Goal: Complete application form: Complete application form

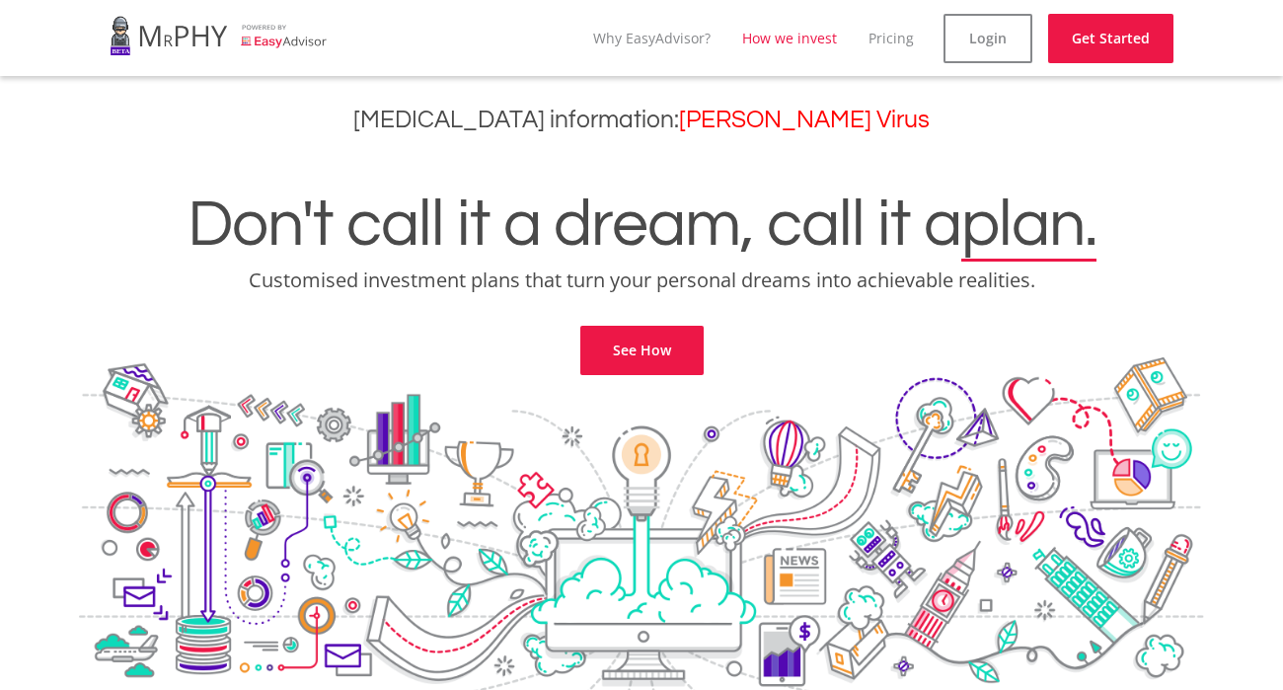
click at [817, 38] on link "How we invest" at bounding box center [789, 38] width 95 height 19
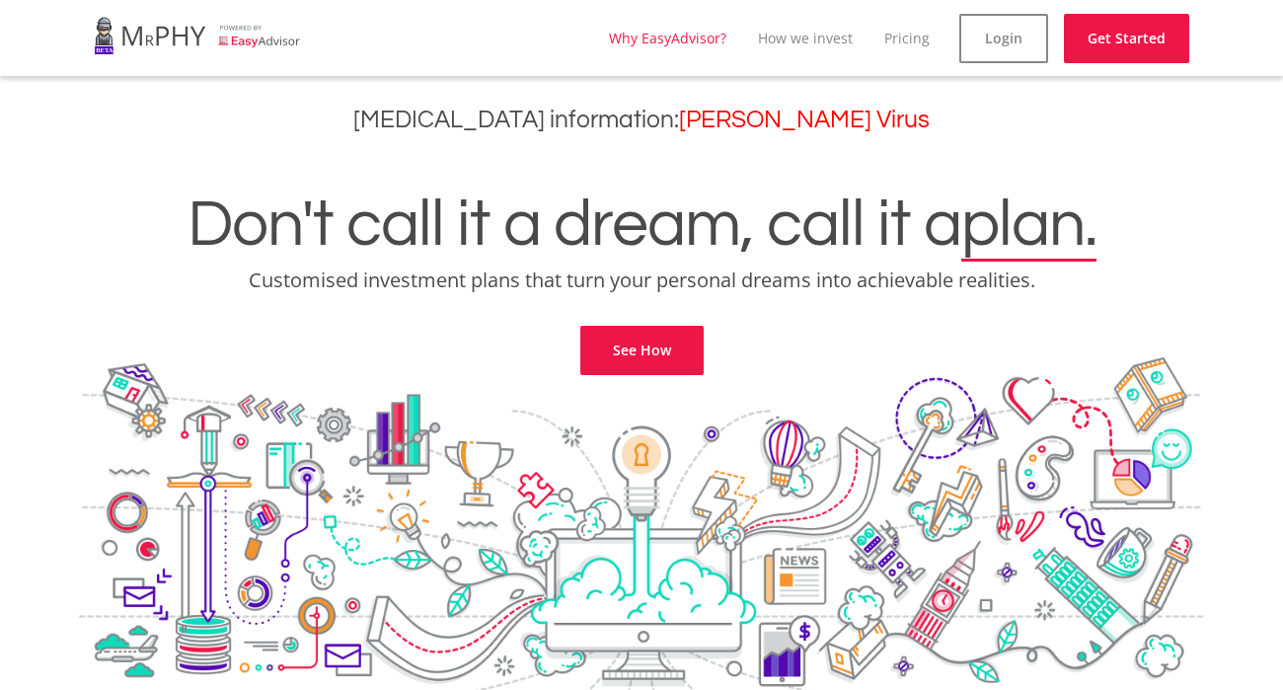
click at [689, 38] on link "Why EasyAdvisor?" at bounding box center [667, 38] width 117 height 19
click at [1011, 43] on link "Login" at bounding box center [1003, 38] width 89 height 49
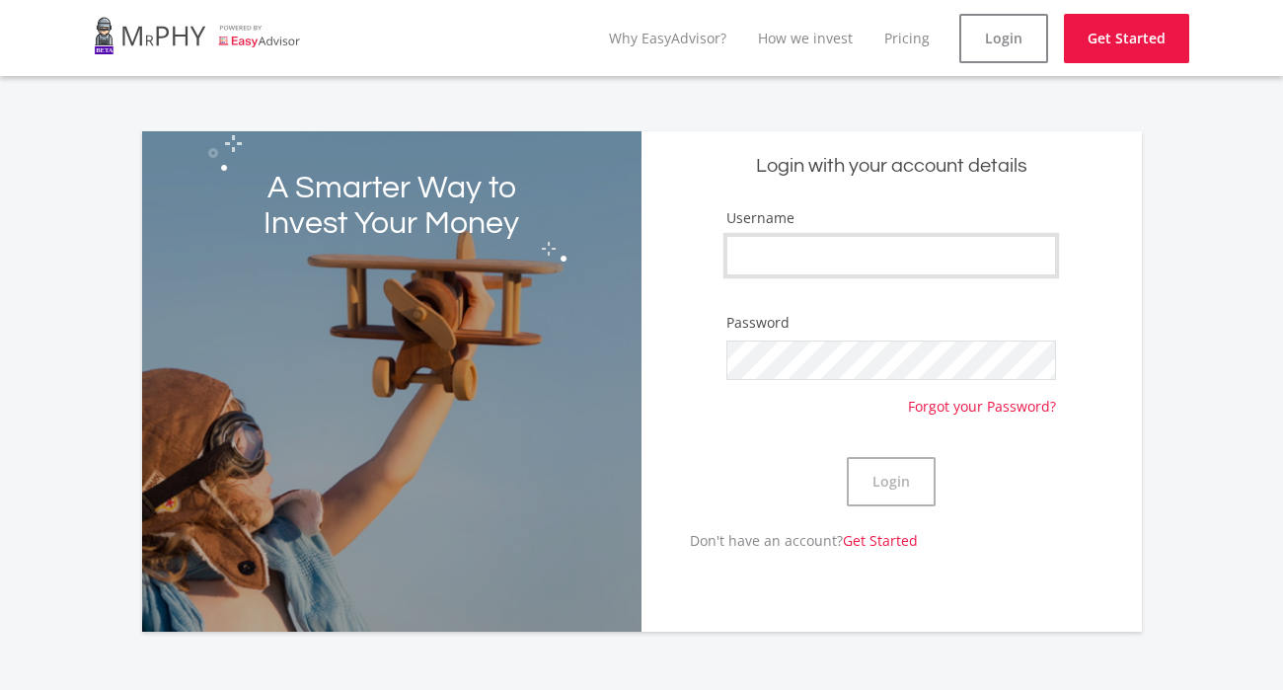
click at [872, 249] on input "Username" at bounding box center [891, 255] width 330 height 39
click at [921, 186] on div "Login with your account details Username Password Forgot your Password? Login D…" at bounding box center [891, 381] width 500 height 500
click at [799, 253] on input "Username" at bounding box center [891, 255] width 330 height 39
click at [739, 486] on div "Login" at bounding box center [891, 481] width 330 height 97
click at [884, 537] on link "Get Started" at bounding box center [880, 540] width 75 height 19
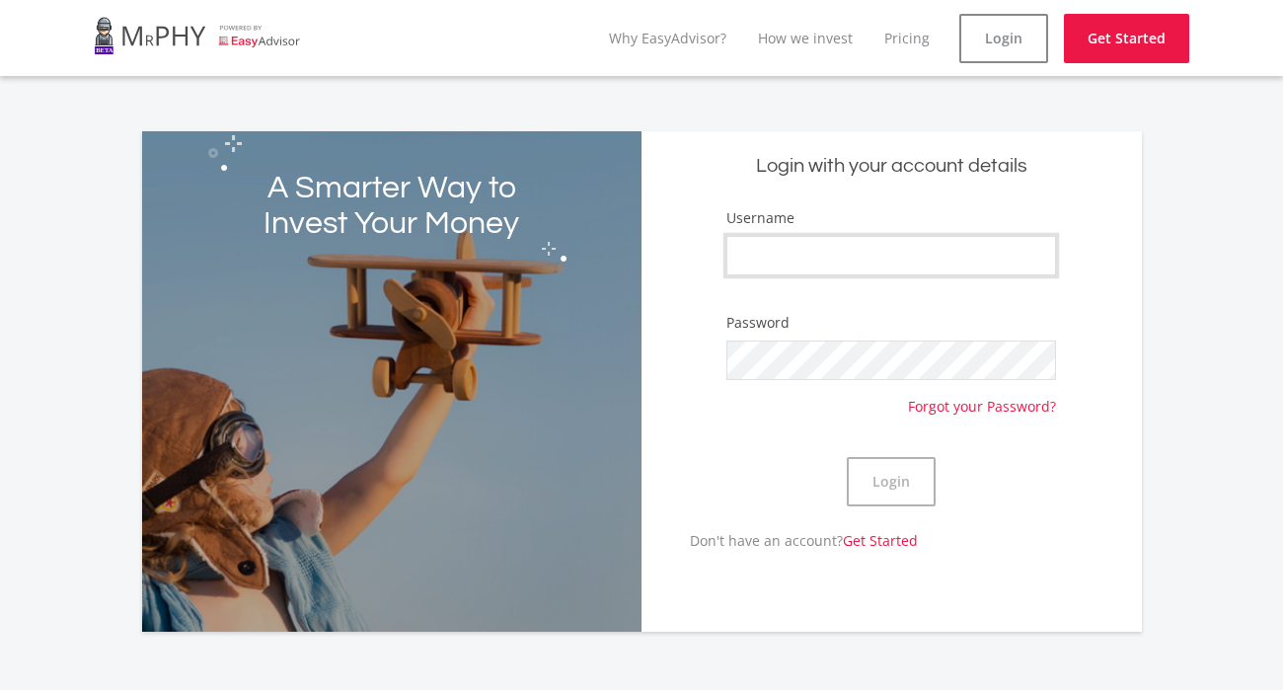
click at [865, 258] on input "Username" at bounding box center [891, 255] width 330 height 39
click at [786, 248] on input "Username" at bounding box center [891, 255] width 330 height 39
type input "PotassiumK"
click at [907, 480] on button "Login" at bounding box center [891, 481] width 89 height 49
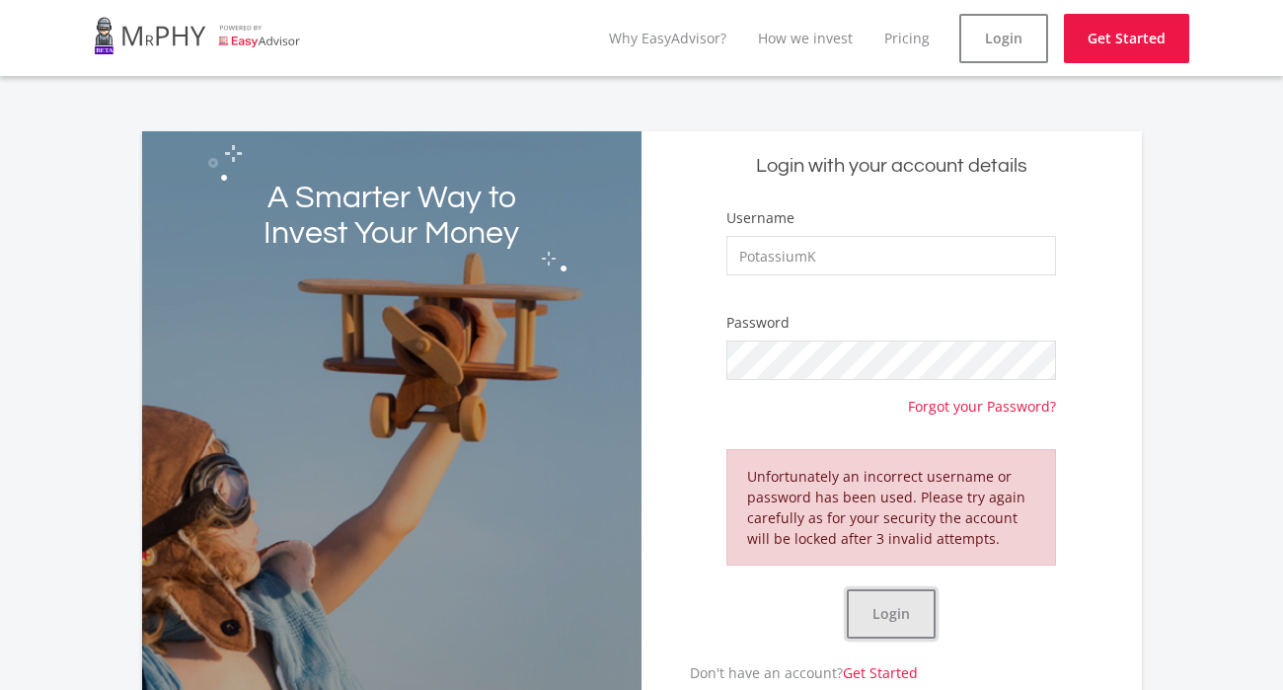
click at [882, 600] on button "Login" at bounding box center [891, 613] width 89 height 49
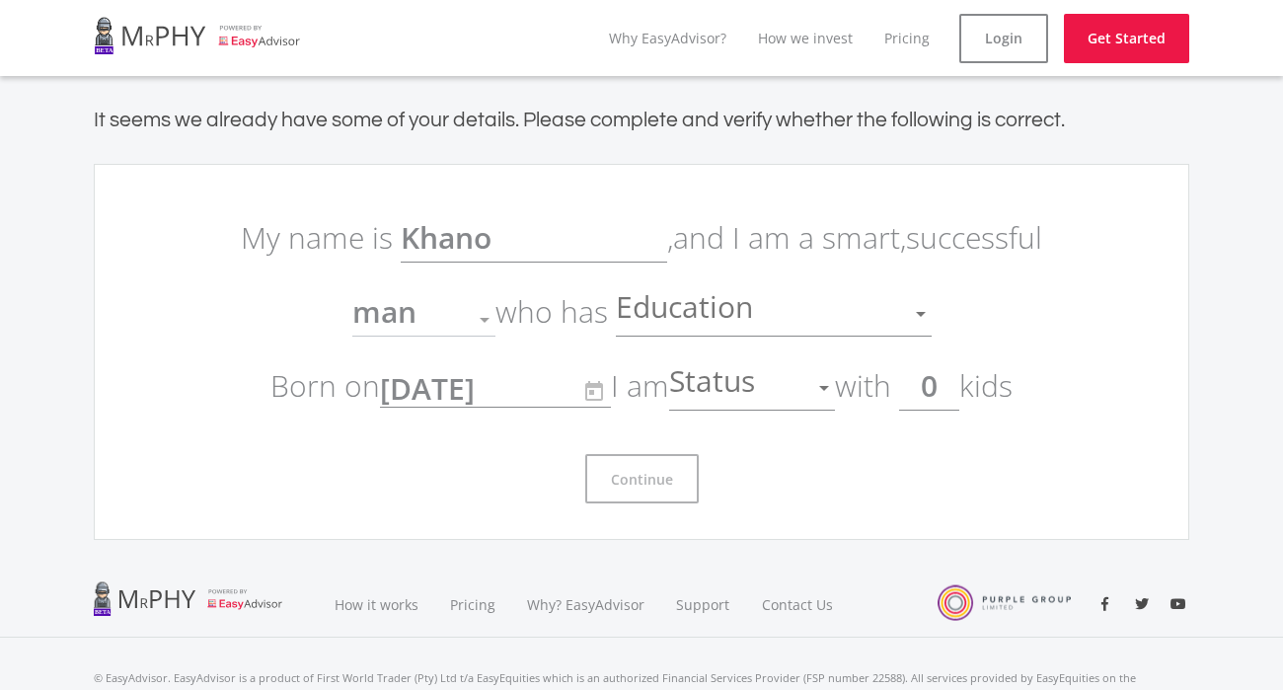
click at [479, 207] on p "My name is [PERSON_NAME] , and I am a smart, successful man Gender who has Educ…" at bounding box center [641, 311] width 829 height 222
click at [487, 313] on div at bounding box center [484, 319] width 37 height 37
click at [902, 317] on div at bounding box center [920, 313] width 37 height 37
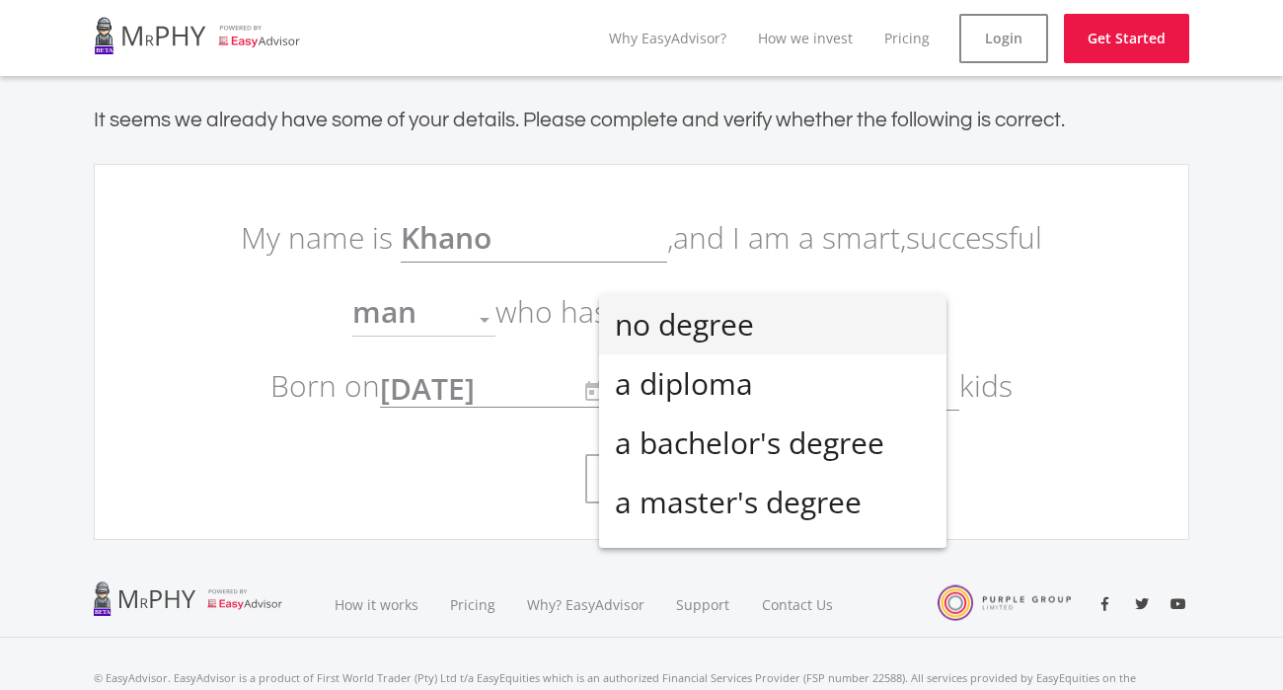
click at [944, 211] on div at bounding box center [641, 345] width 1283 height 690
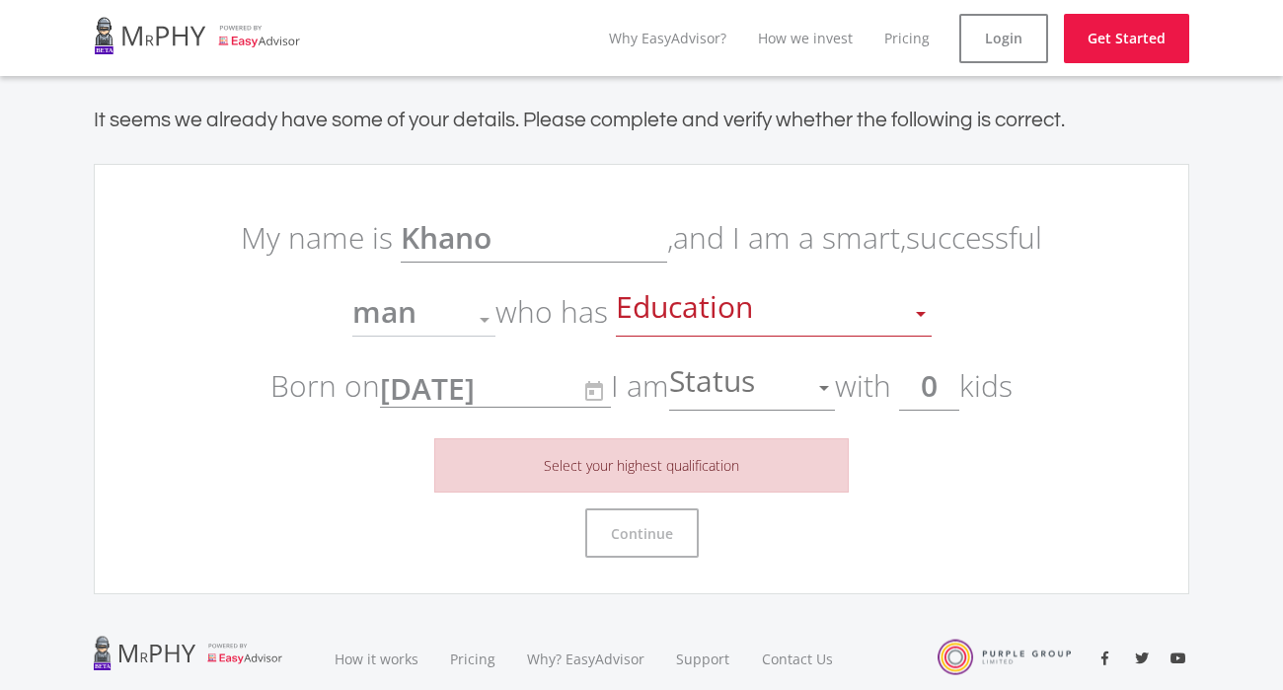
click at [752, 324] on span "Education" at bounding box center [687, 313] width 142 height 37
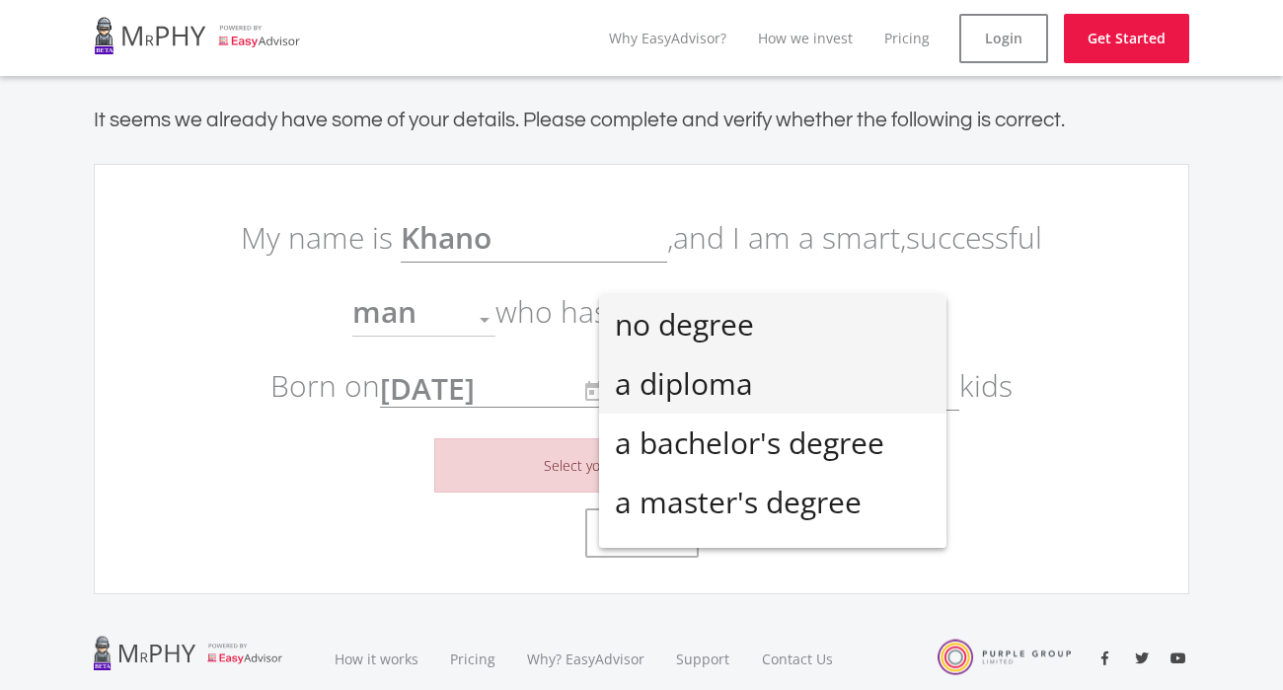
click at [751, 375] on span "a diploma" at bounding box center [773, 383] width 316 height 59
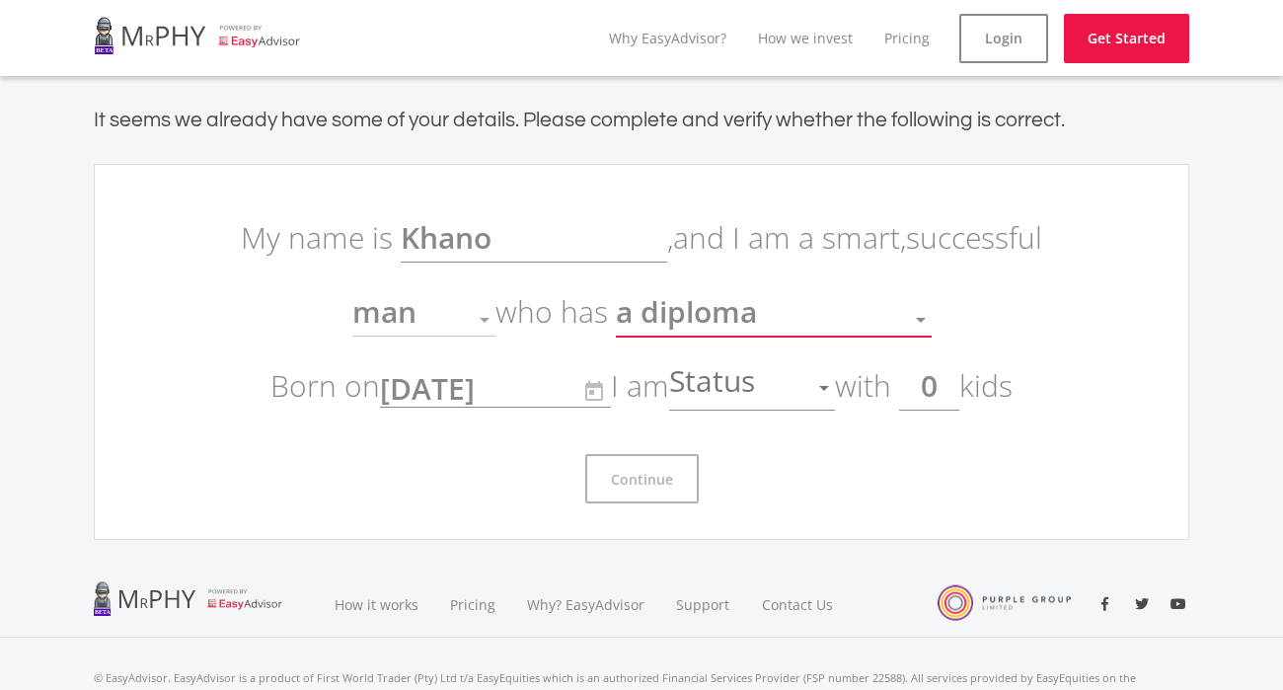
click at [735, 333] on span "a diploma" at bounding box center [686, 319] width 141 height 49
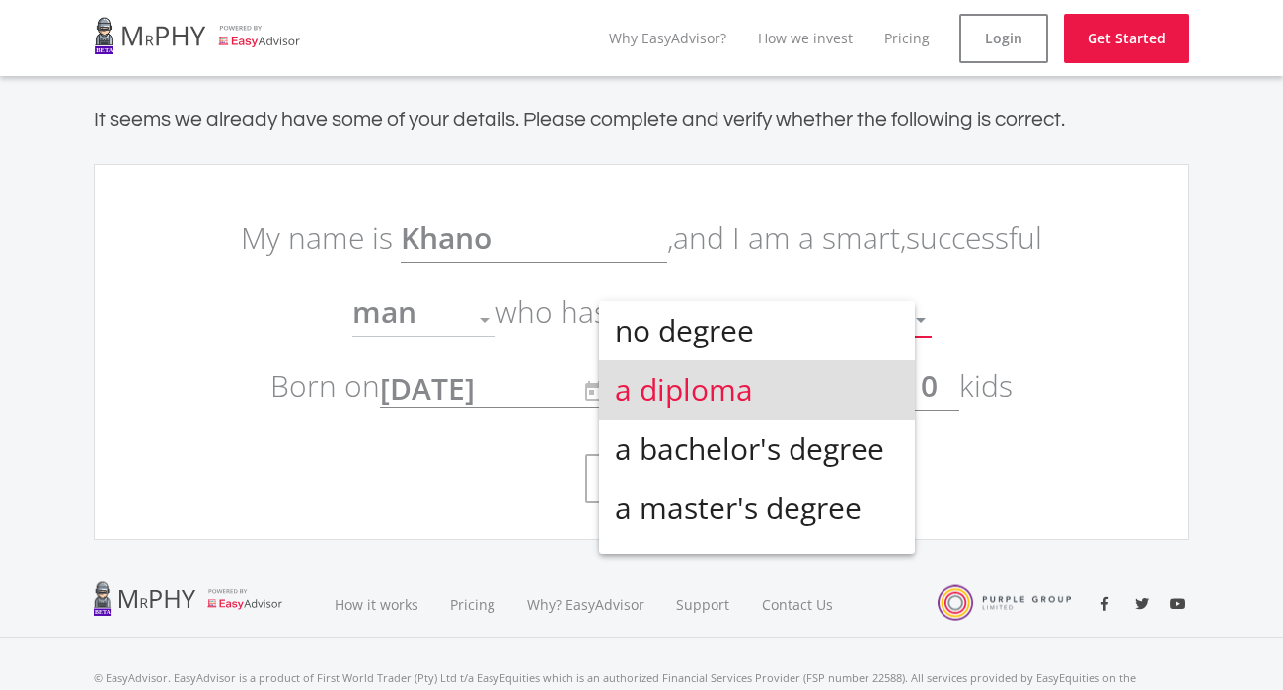
scroll to position [6, 0]
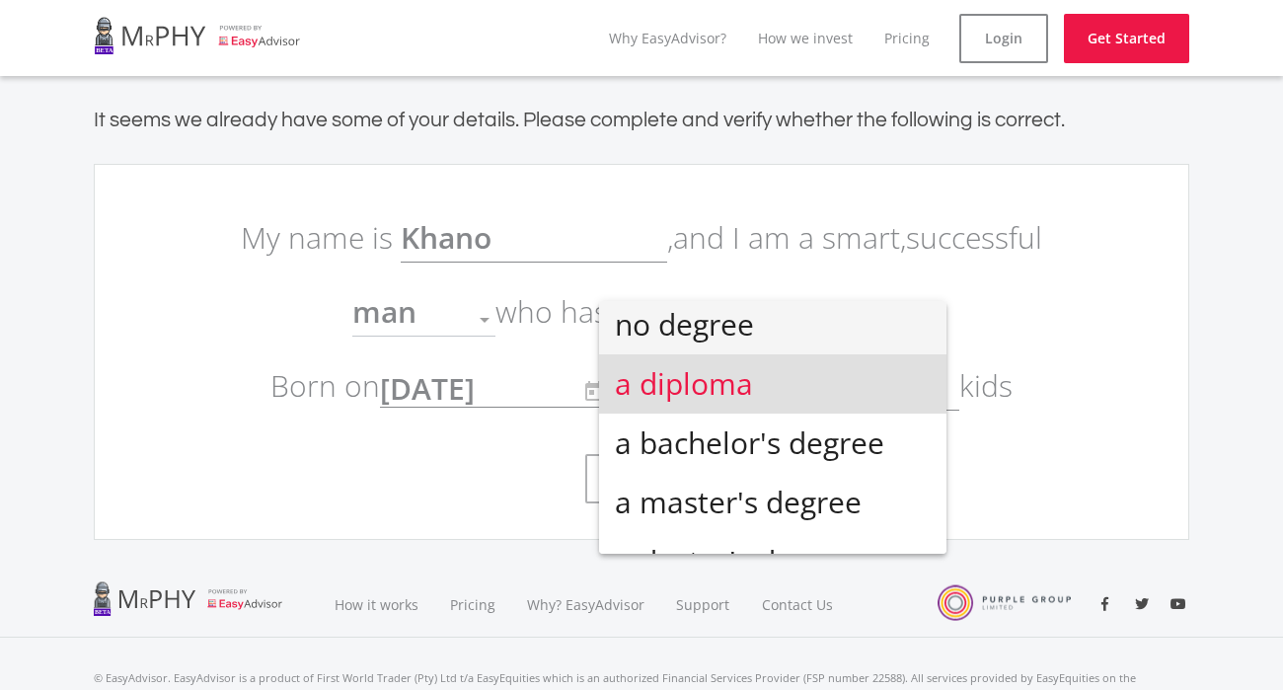
click at [730, 326] on span "no degree" at bounding box center [773, 324] width 316 height 59
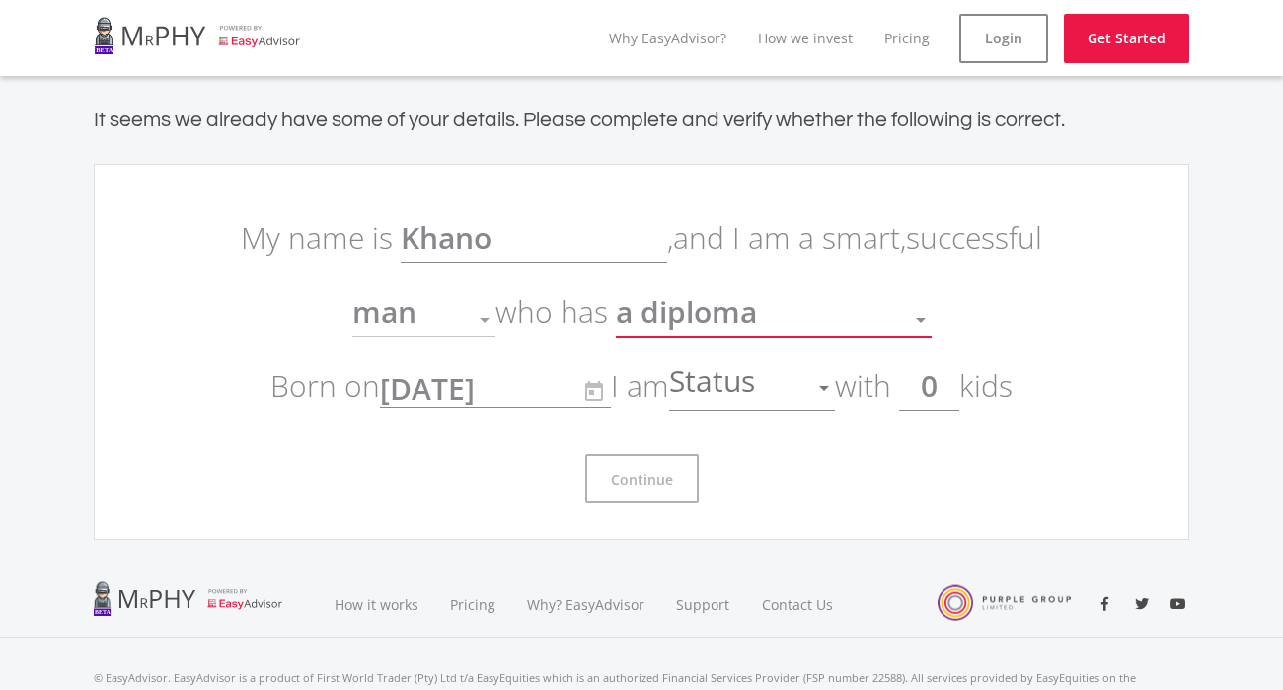
scroll to position [0, 0]
click at [730, 326] on span "no degree" at bounding box center [687, 311] width 143 height 40
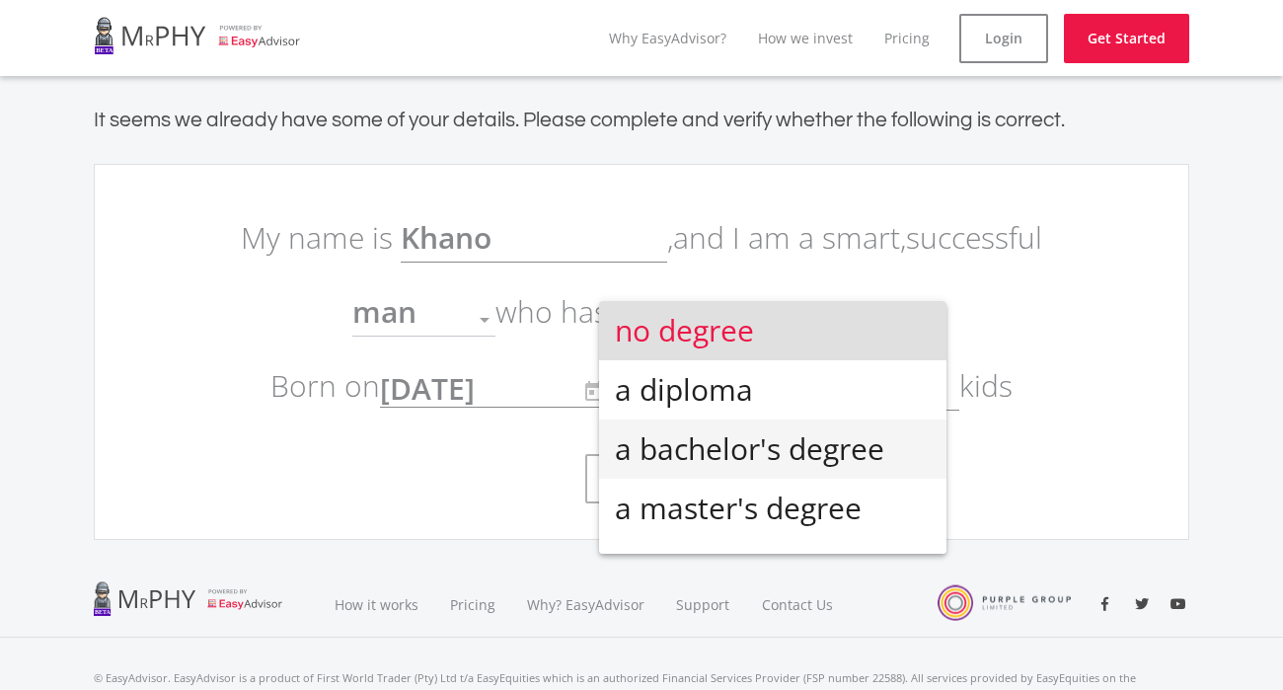
scroll to position [42, 0]
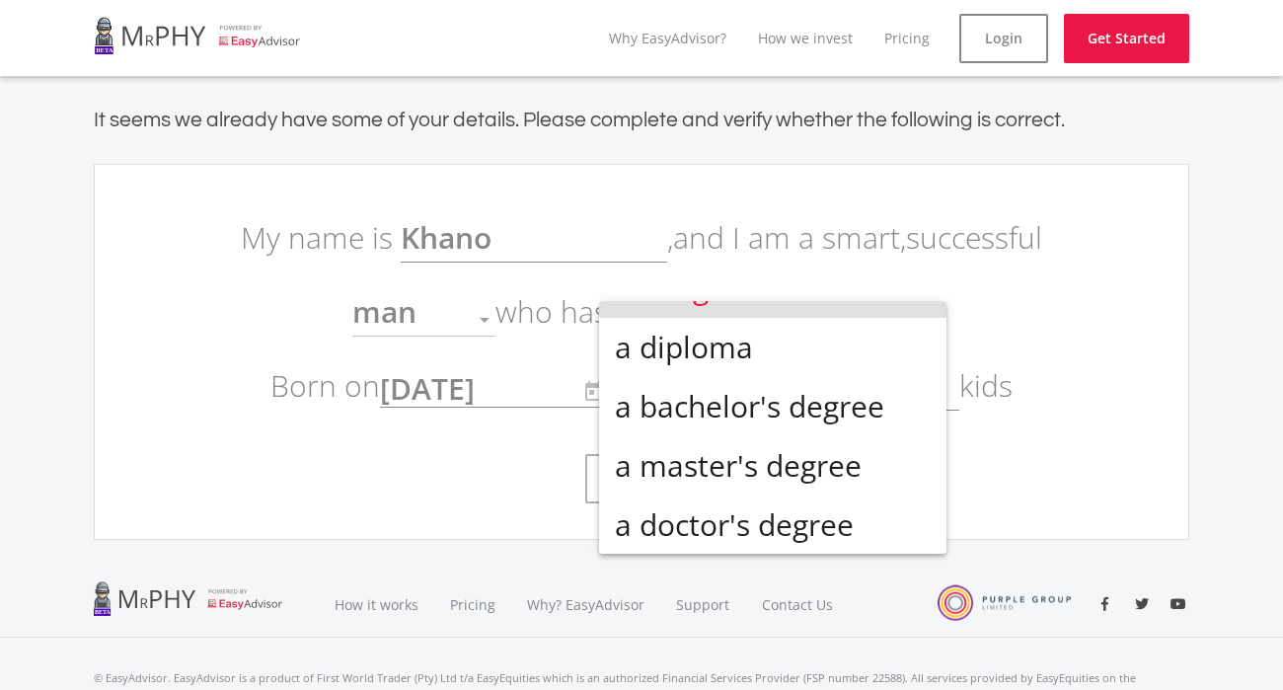
click at [645, 208] on div at bounding box center [641, 345] width 1283 height 690
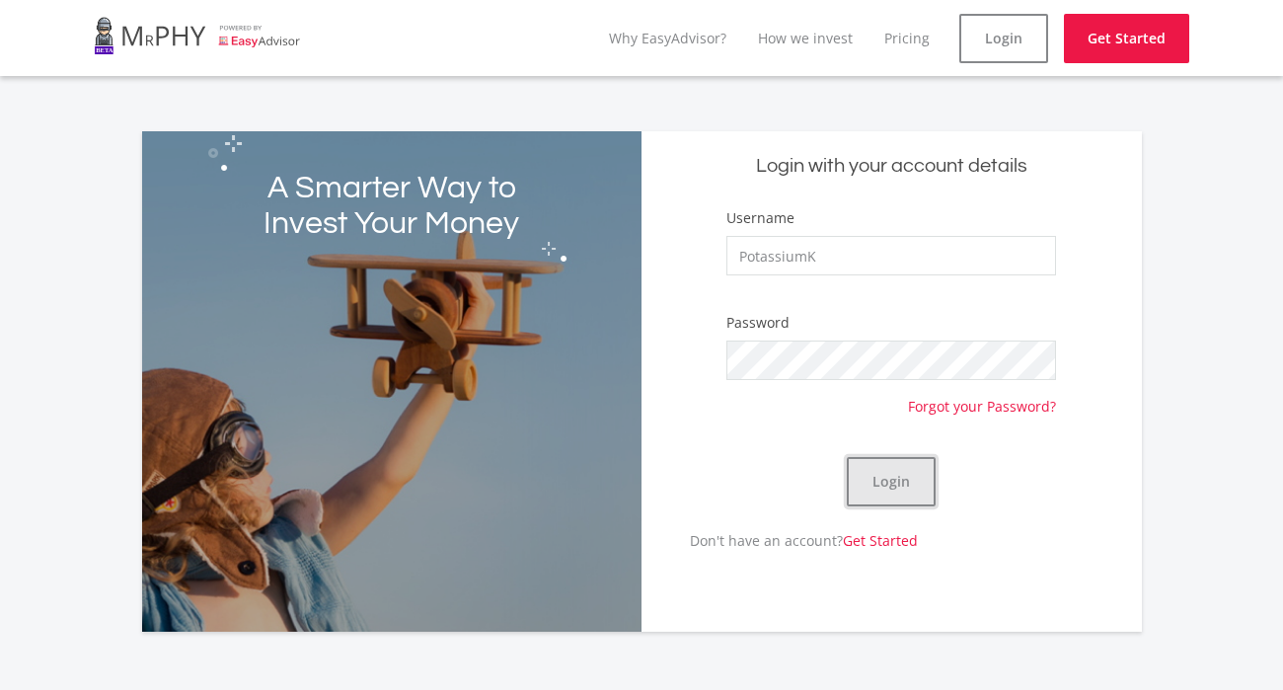
click at [913, 467] on button "Login" at bounding box center [891, 481] width 89 height 49
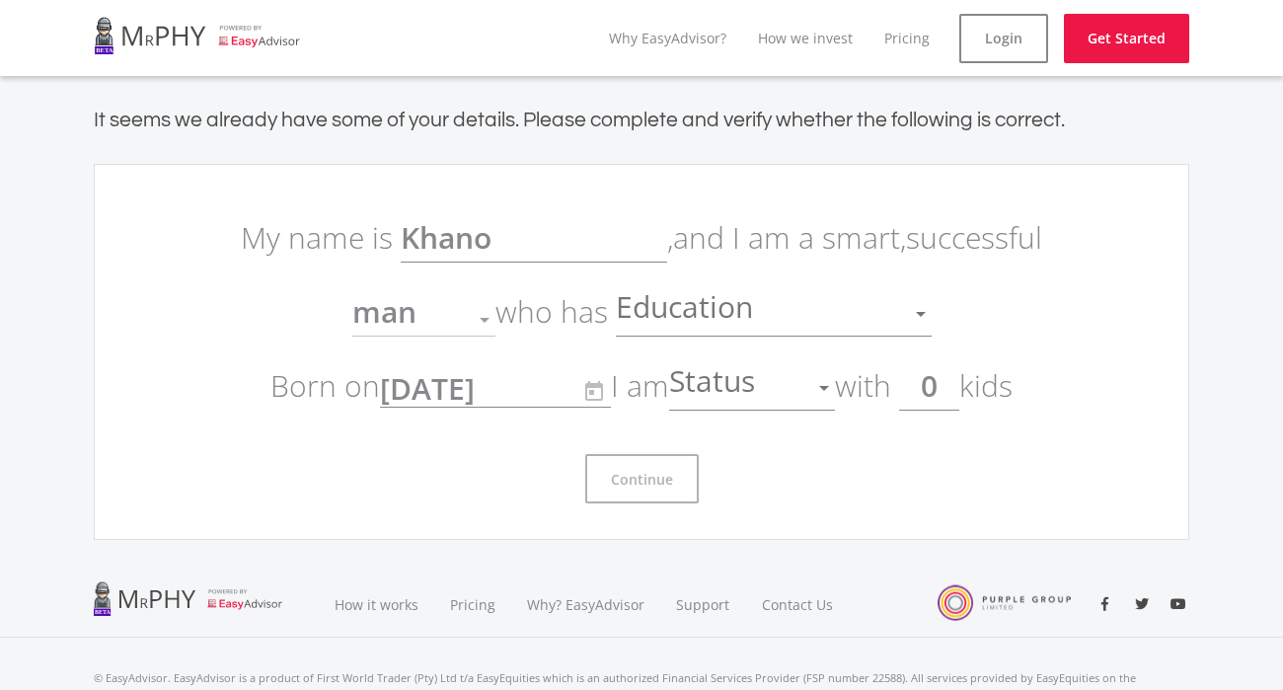
click at [787, 386] on div "Status" at bounding box center [737, 387] width 136 height 37
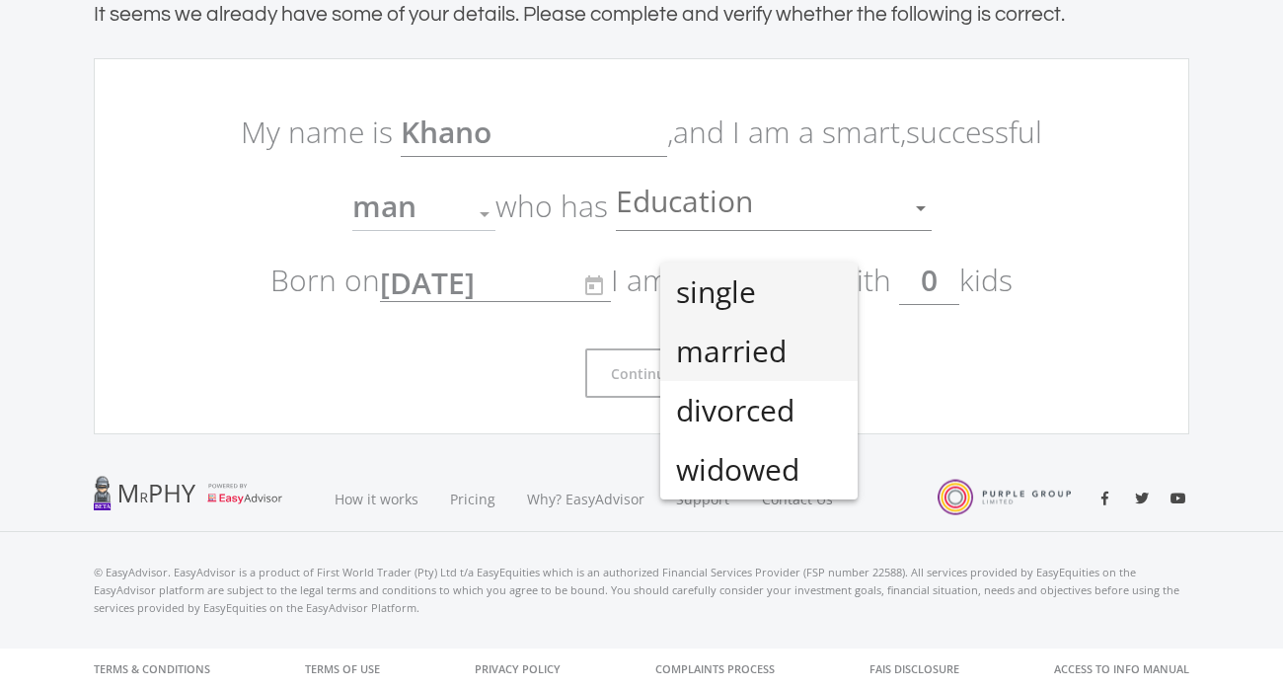
scroll to position [105, 0]
click at [943, 397] on div at bounding box center [641, 345] width 1283 height 690
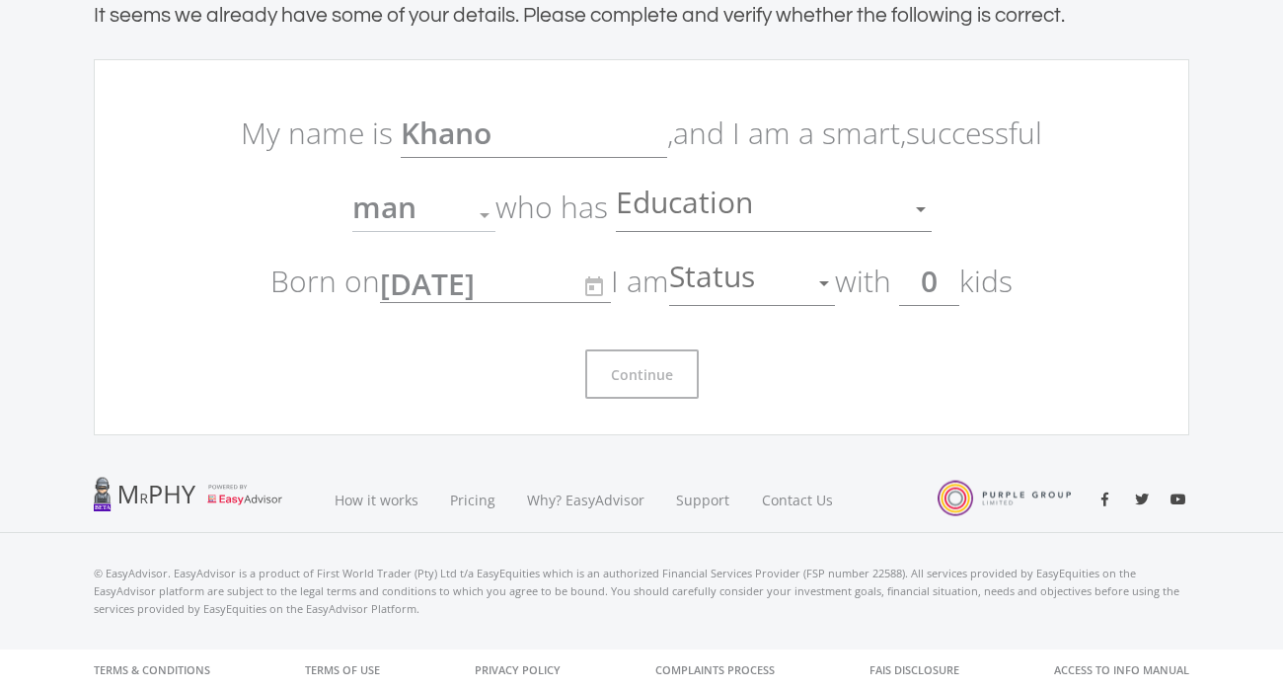
scroll to position [0, 0]
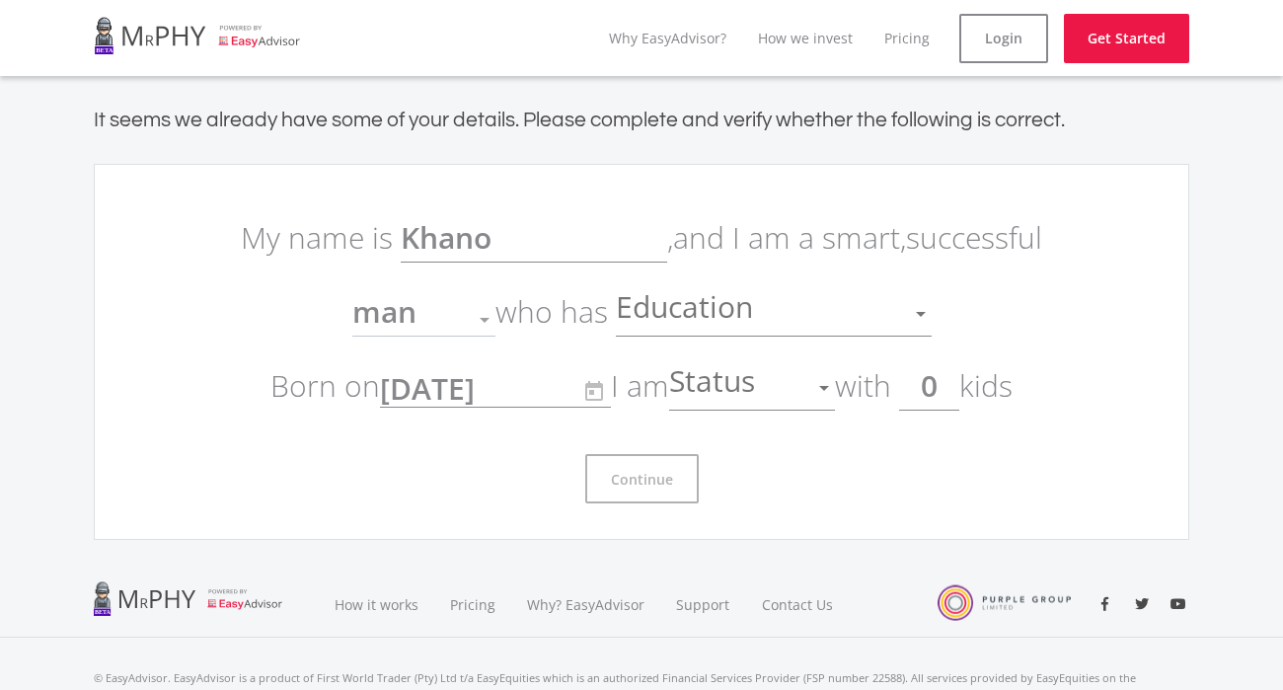
click at [768, 397] on div "Status" at bounding box center [737, 387] width 136 height 37
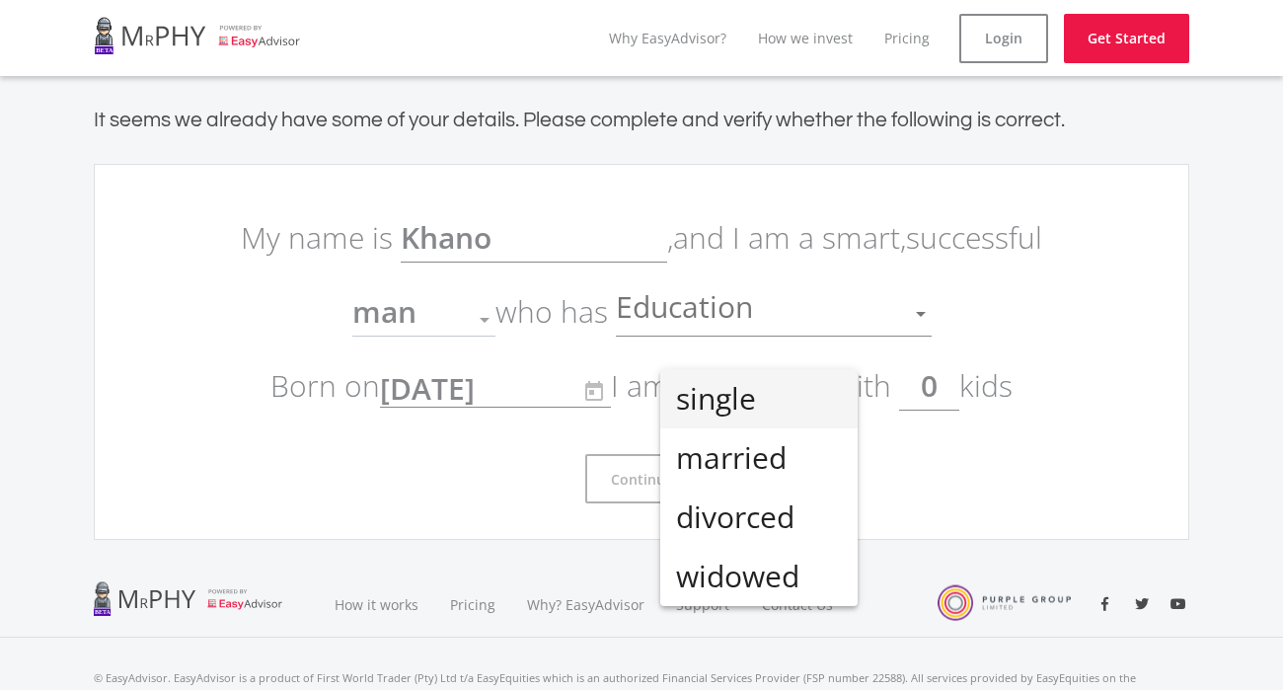
click at [765, 401] on span "single" at bounding box center [759, 398] width 166 height 59
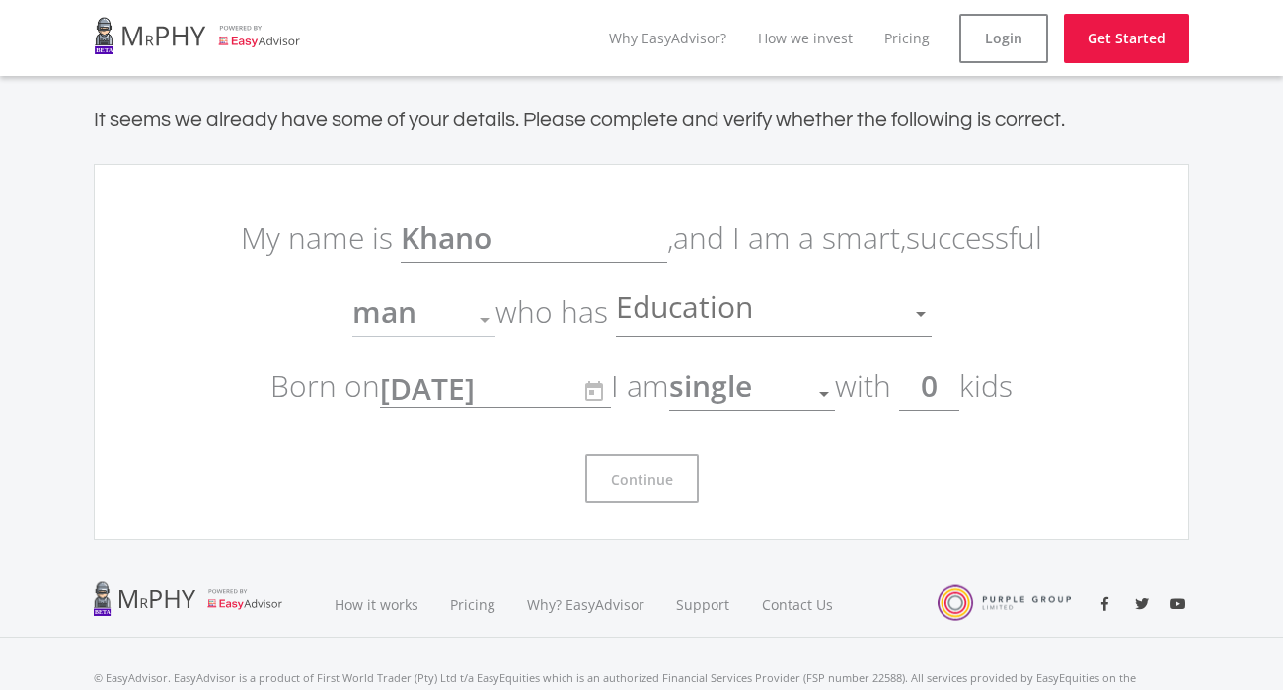
click at [726, 295] on span "Education" at bounding box center [687, 313] width 142 height 37
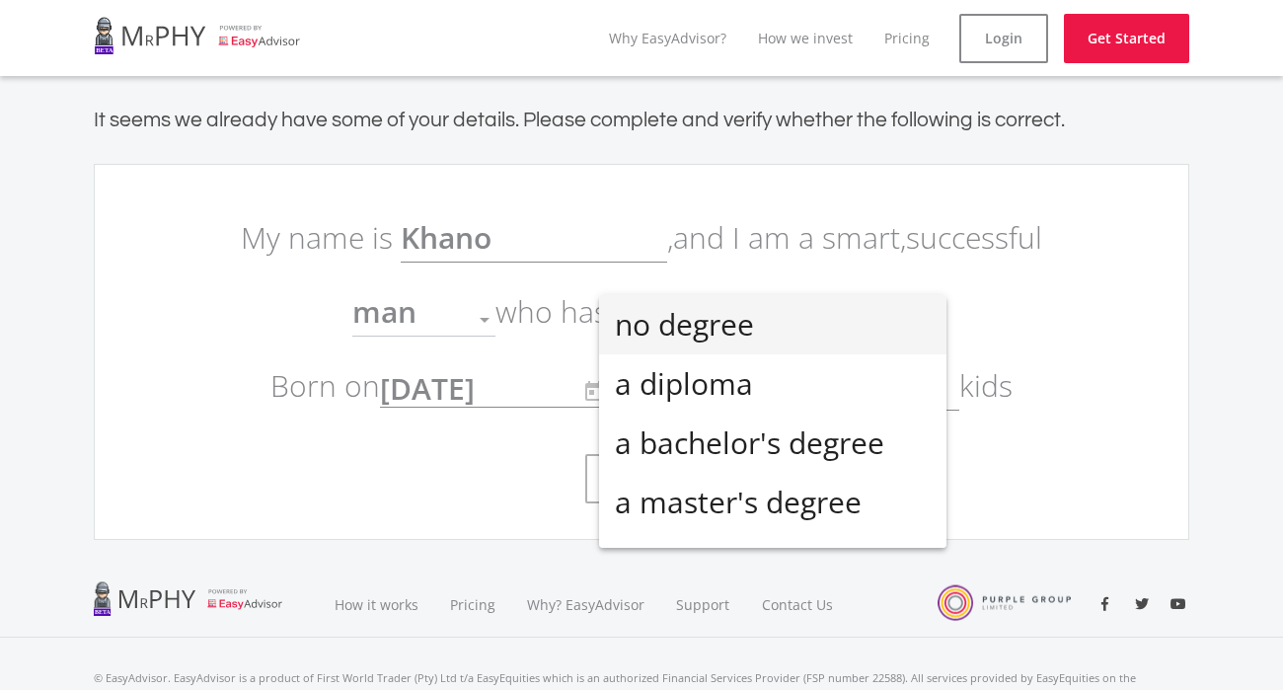
click at [793, 341] on span "no degree" at bounding box center [773, 324] width 316 height 59
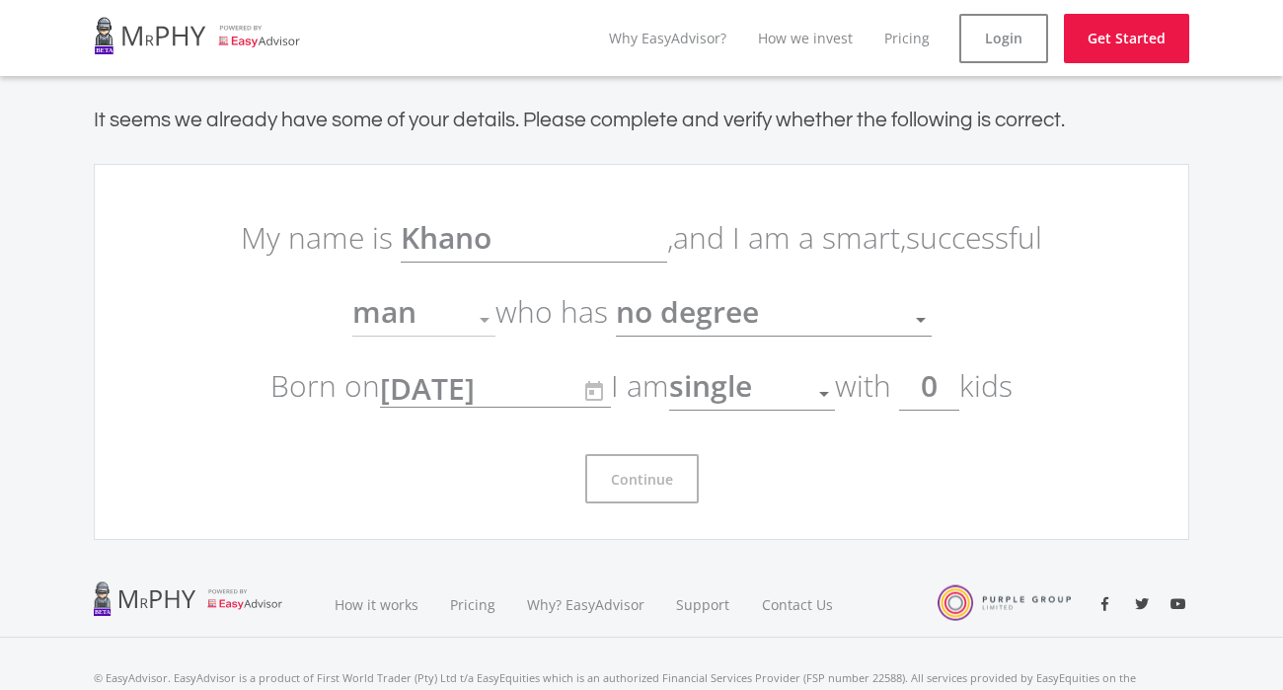
click at [490, 316] on div at bounding box center [484, 319] width 37 height 37
click at [949, 394] on input "0" at bounding box center [929, 385] width 60 height 49
click at [914, 430] on form "My name is [PERSON_NAME] , and I am a smart, successful man Gender who has no d…" at bounding box center [641, 351] width 829 height 303
click at [747, 328] on span "no degree" at bounding box center [687, 311] width 143 height 40
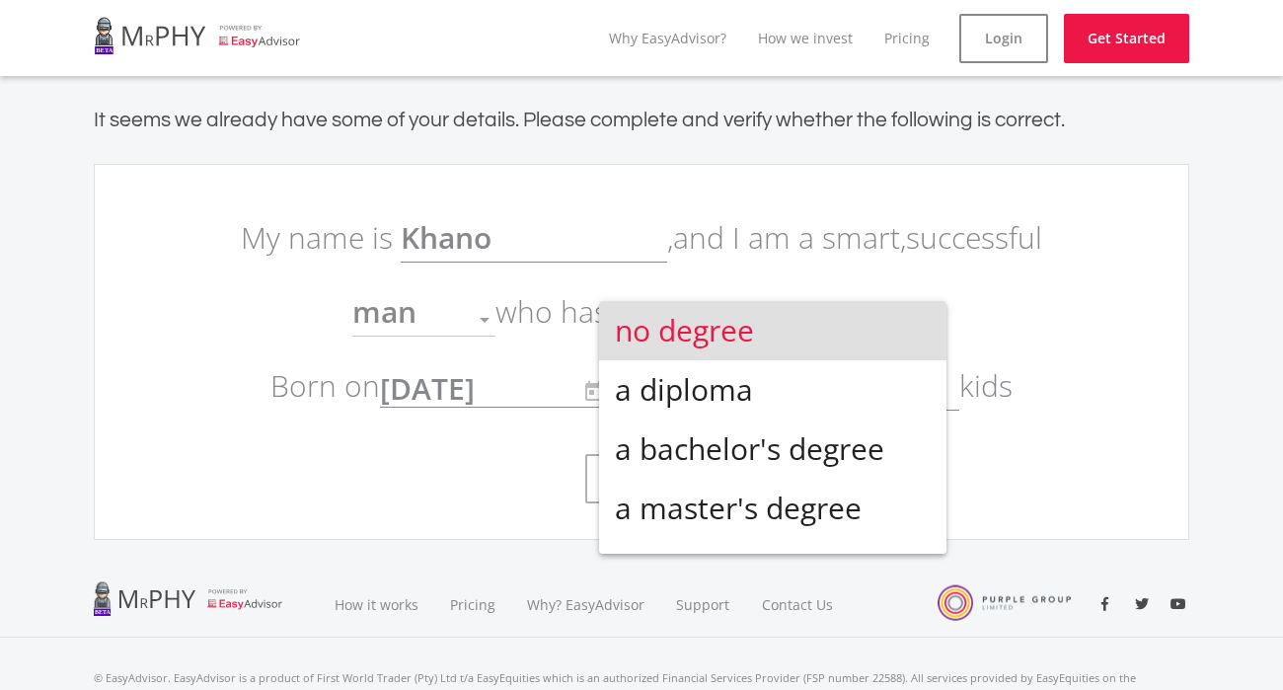
click at [768, 334] on span "no degree" at bounding box center [773, 330] width 316 height 59
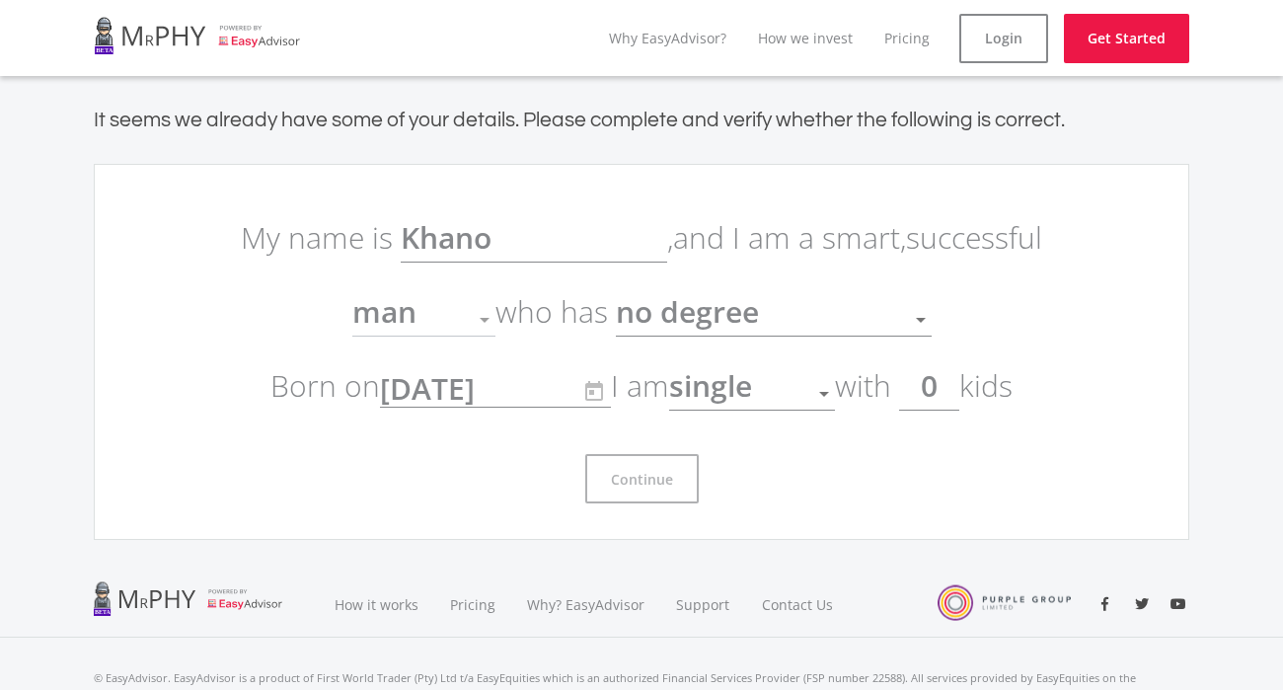
click at [409, 320] on span "man" at bounding box center [384, 311] width 64 height 40
click at [792, 399] on div "single" at bounding box center [737, 393] width 136 height 37
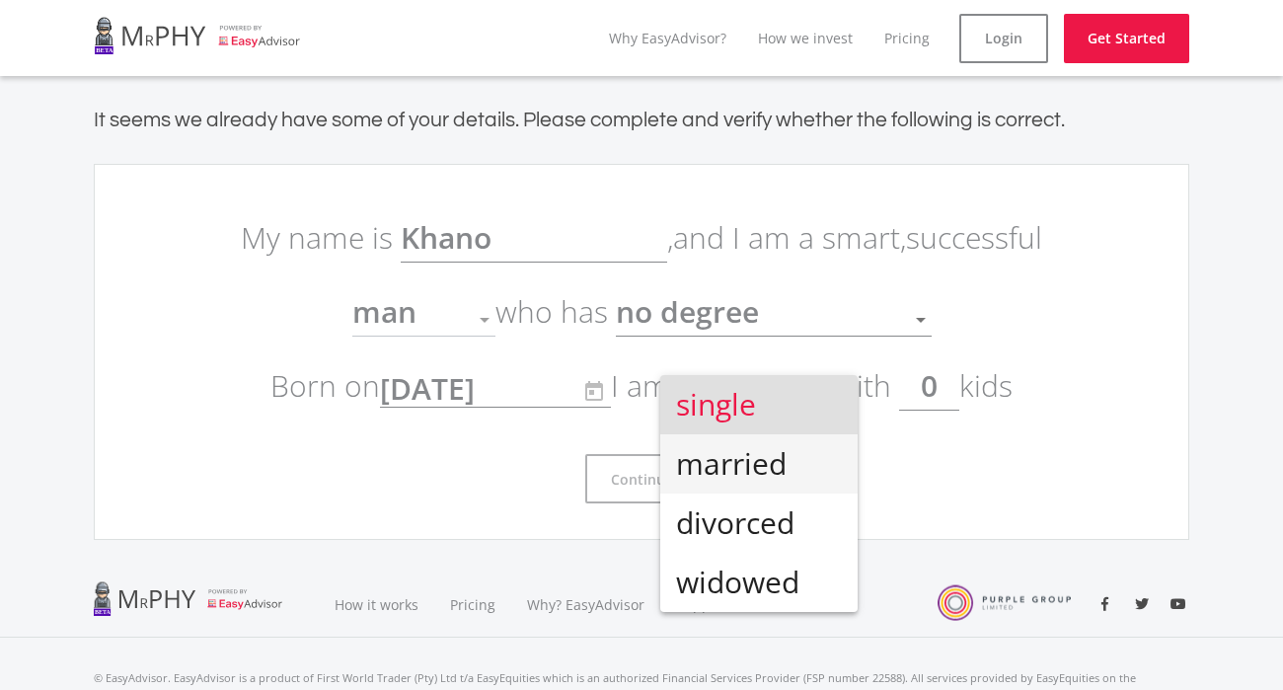
click at [747, 451] on span "married" at bounding box center [759, 463] width 166 height 59
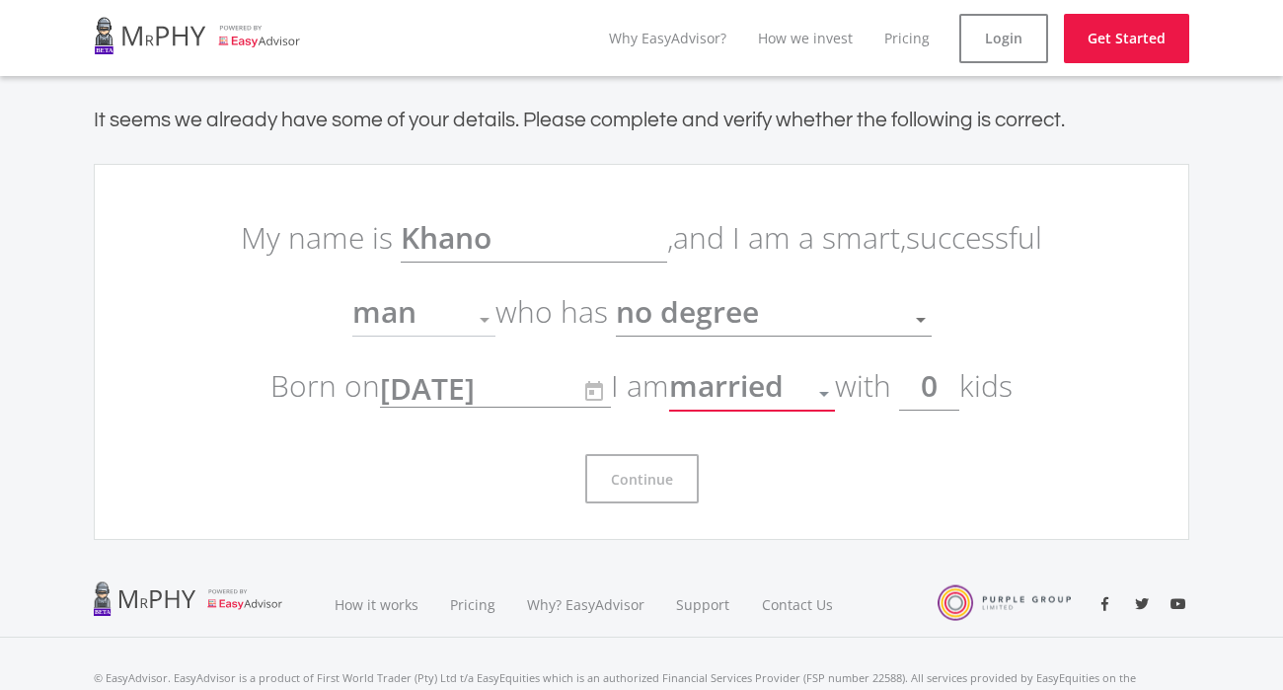
click at [765, 401] on span "married" at bounding box center [726, 385] width 114 height 40
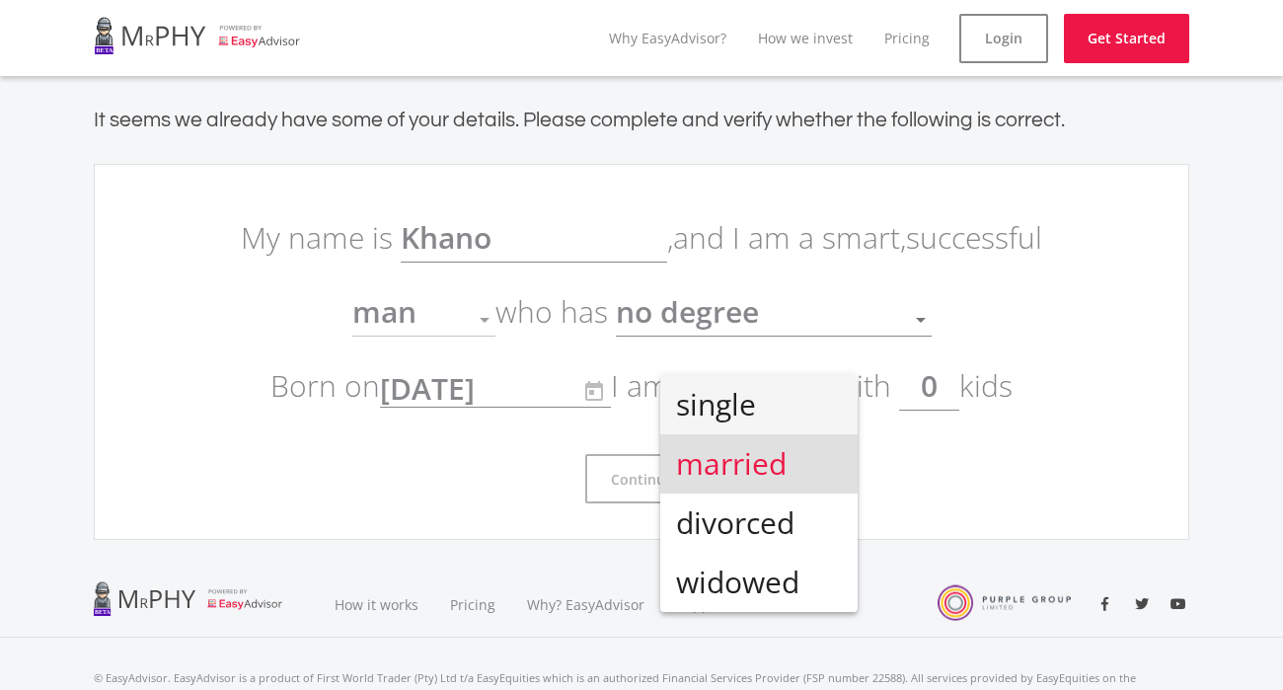
click at [749, 396] on span "single" at bounding box center [759, 404] width 166 height 59
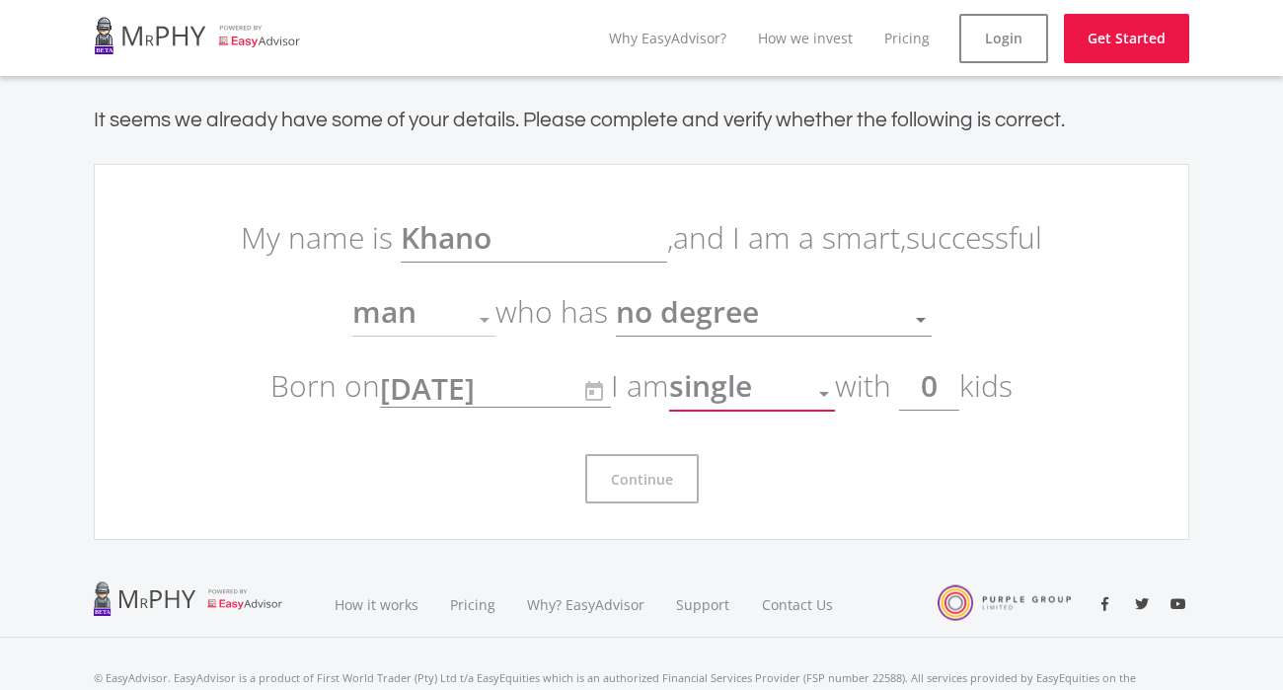
click at [942, 393] on input "0" at bounding box center [929, 385] width 60 height 49
type input "0"
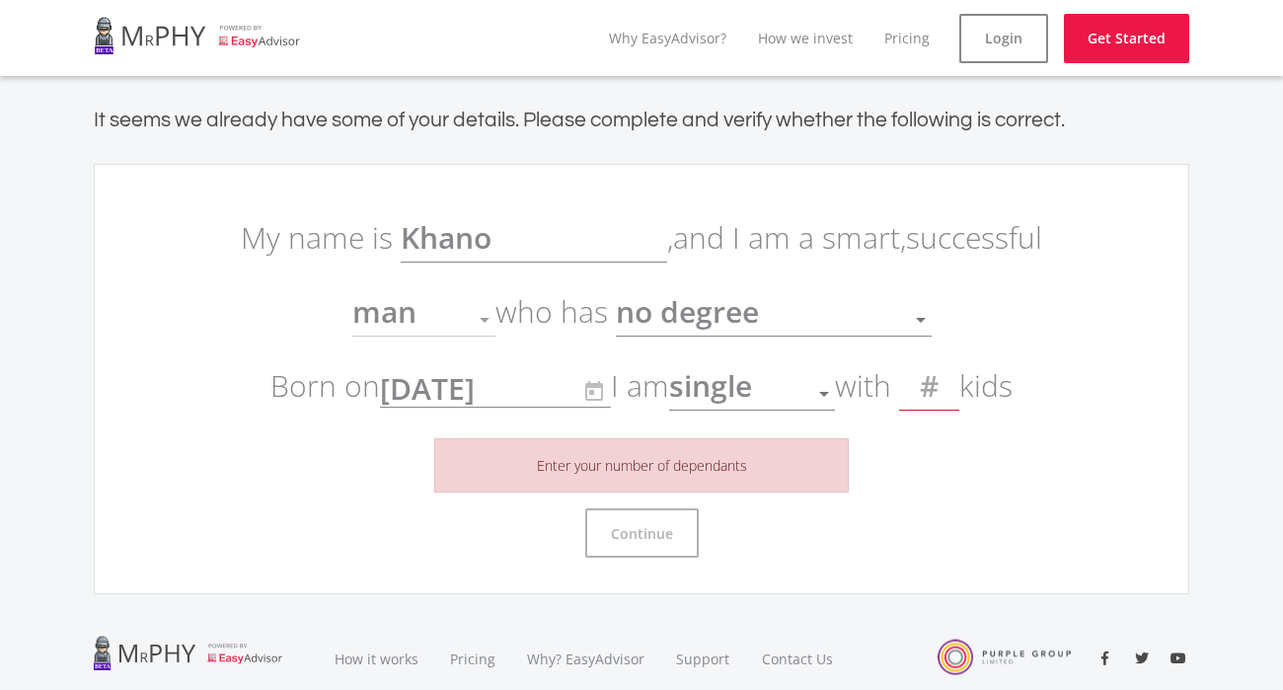
type input "3"
type input "4"
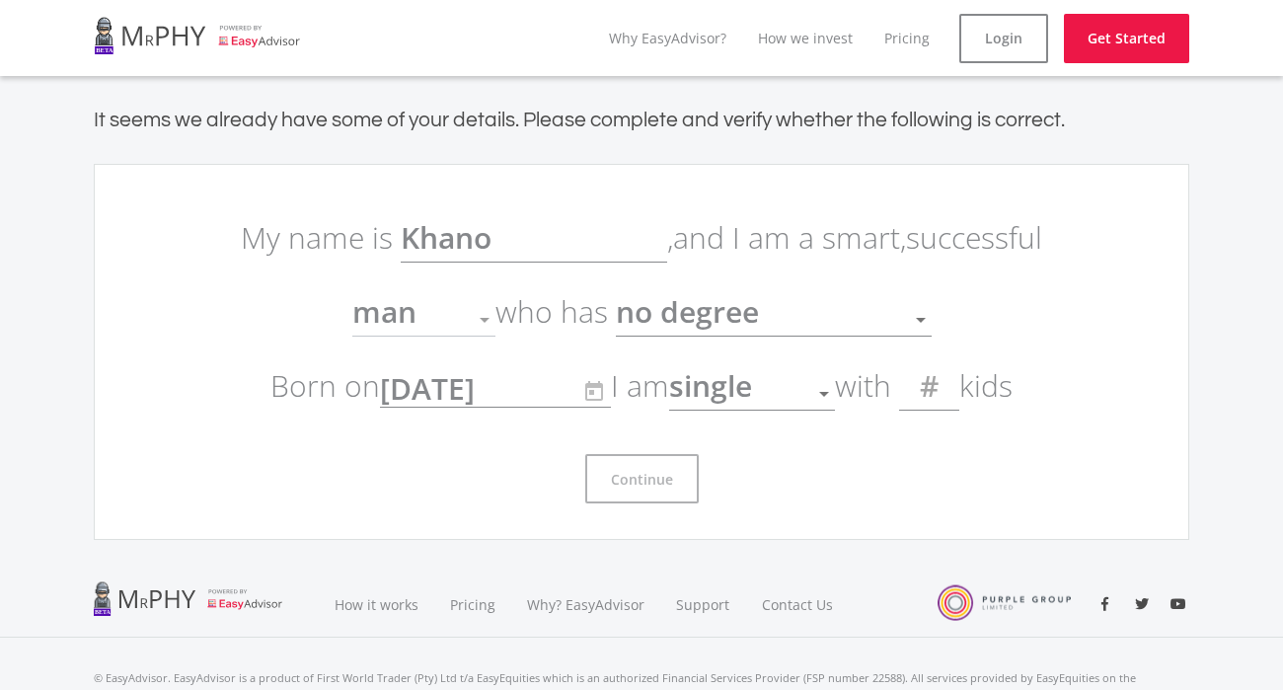
type input "1"
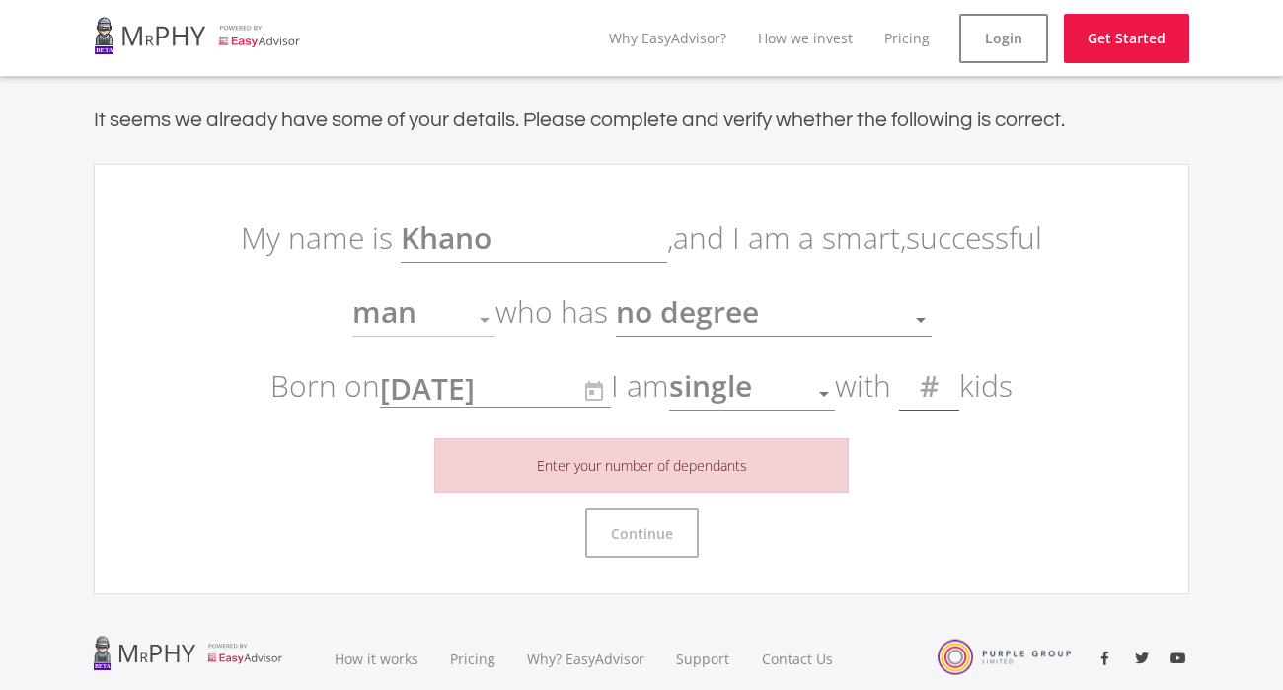
type input "2"
type input "3"
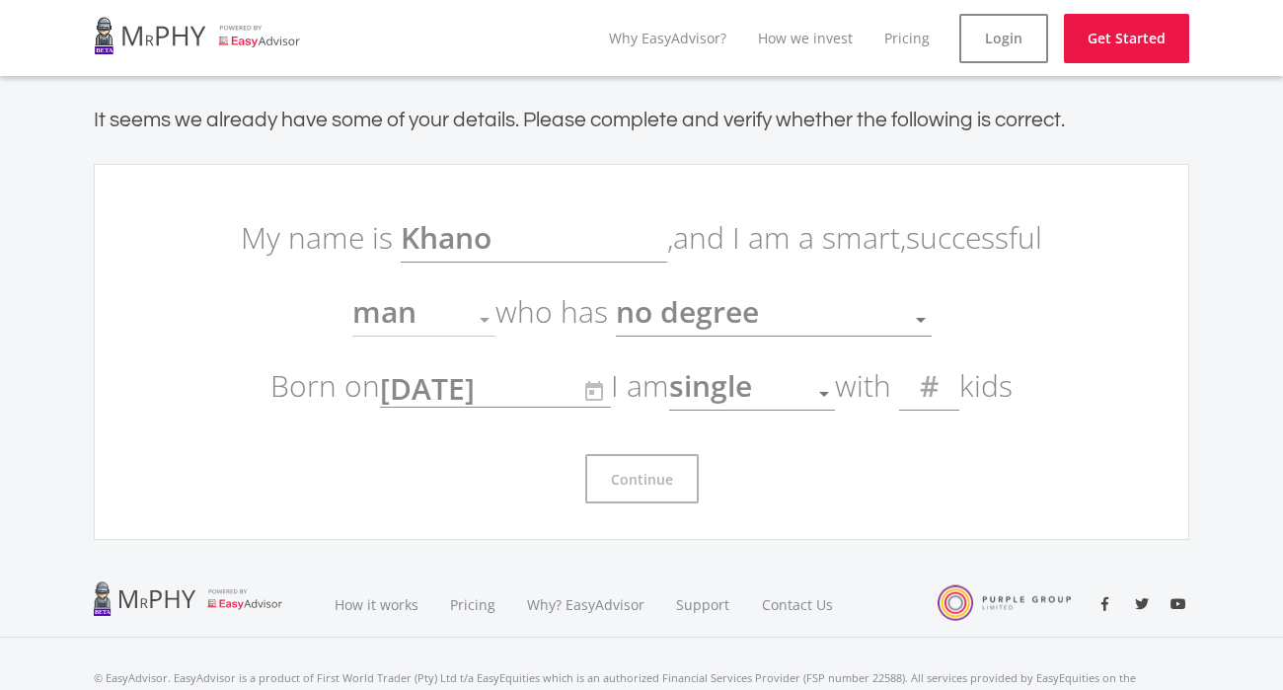
type input "4"
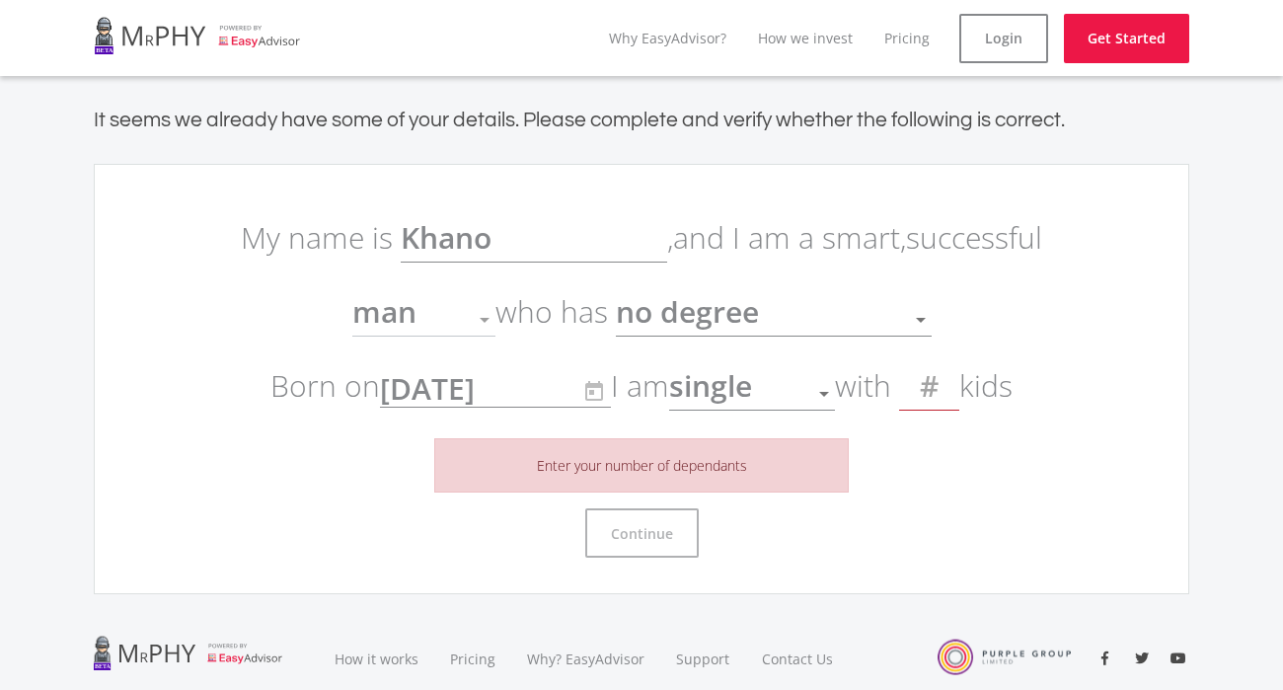
type input "5"
type input "8"
type input "9"
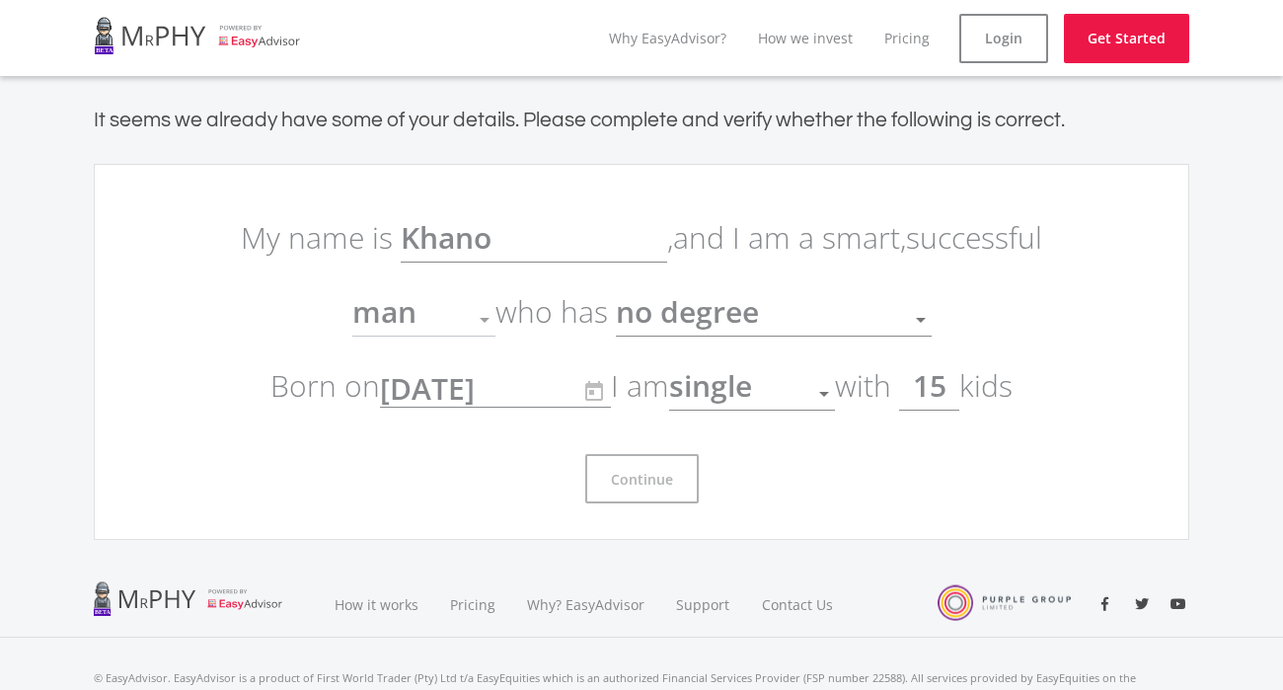
type input "1"
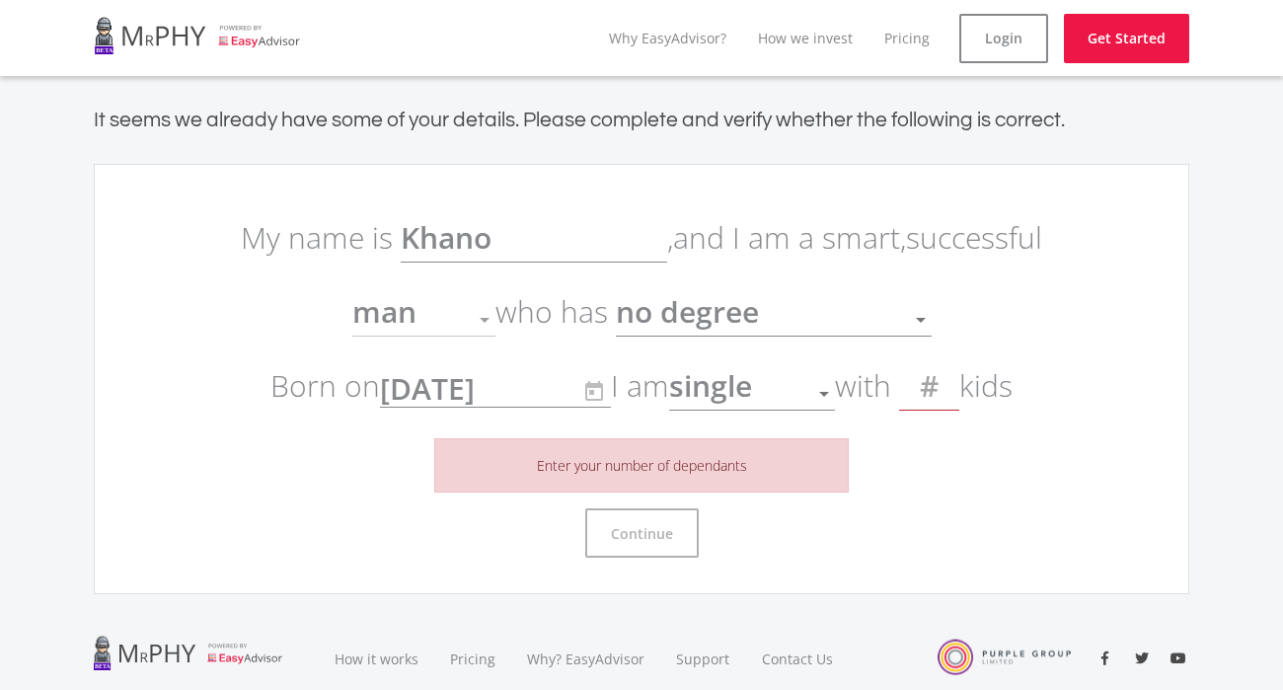
type input "0"
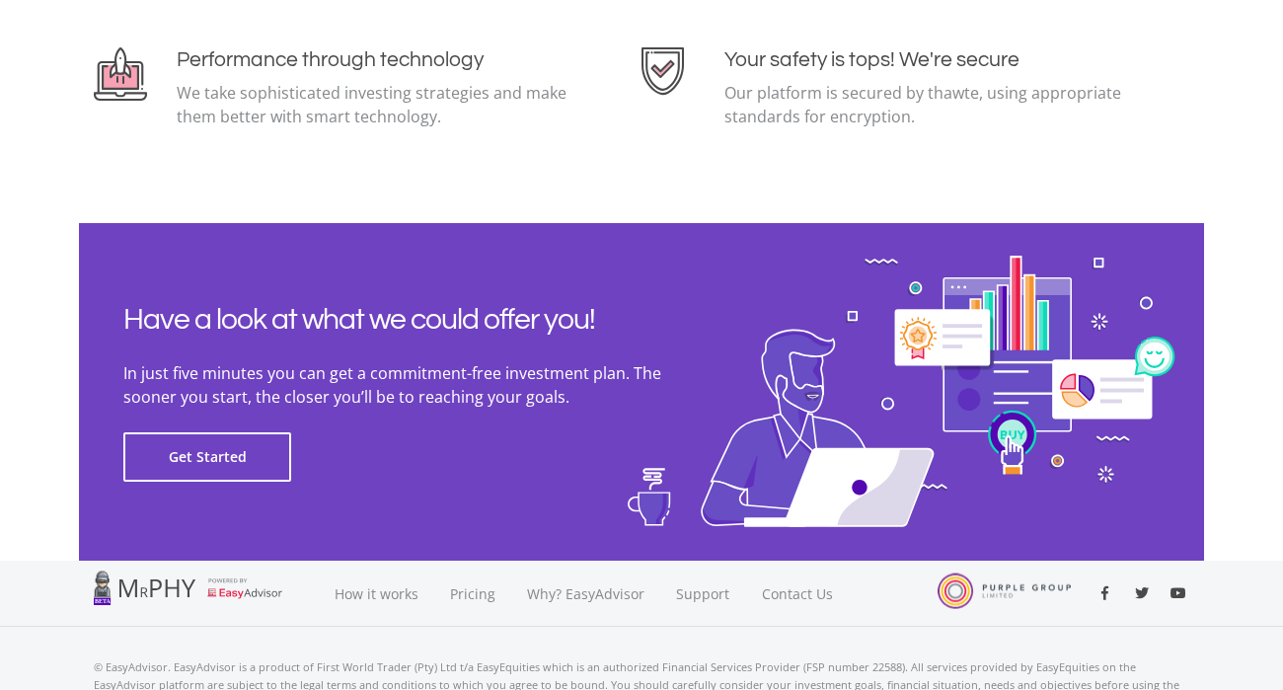
scroll to position [4407, 0]
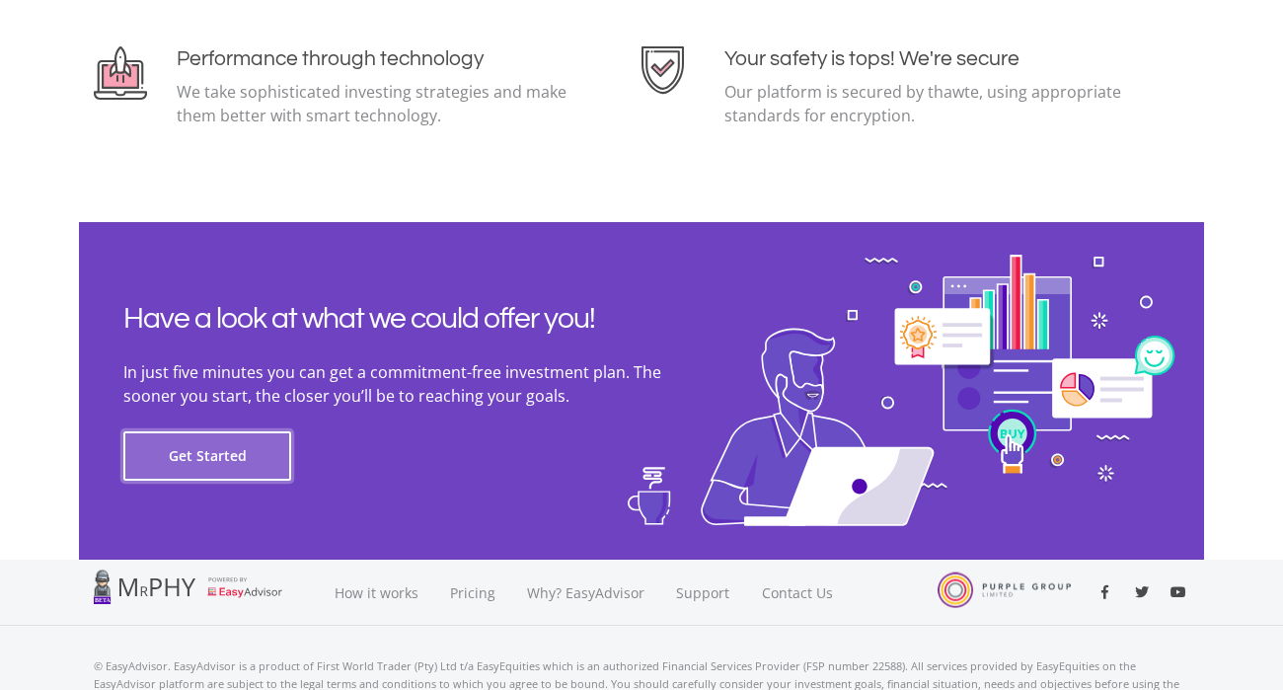
click at [251, 446] on button "Get Started" at bounding box center [207, 455] width 168 height 49
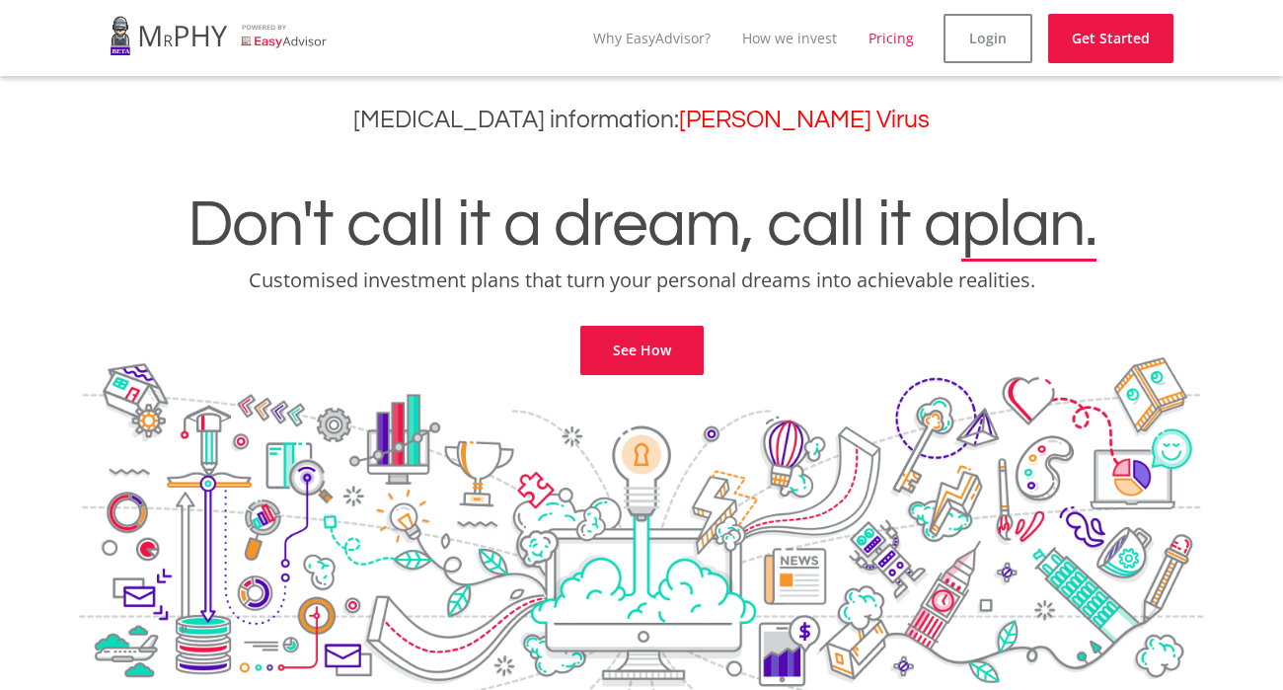
click at [911, 29] on link "Pricing" at bounding box center [890, 38] width 45 height 19
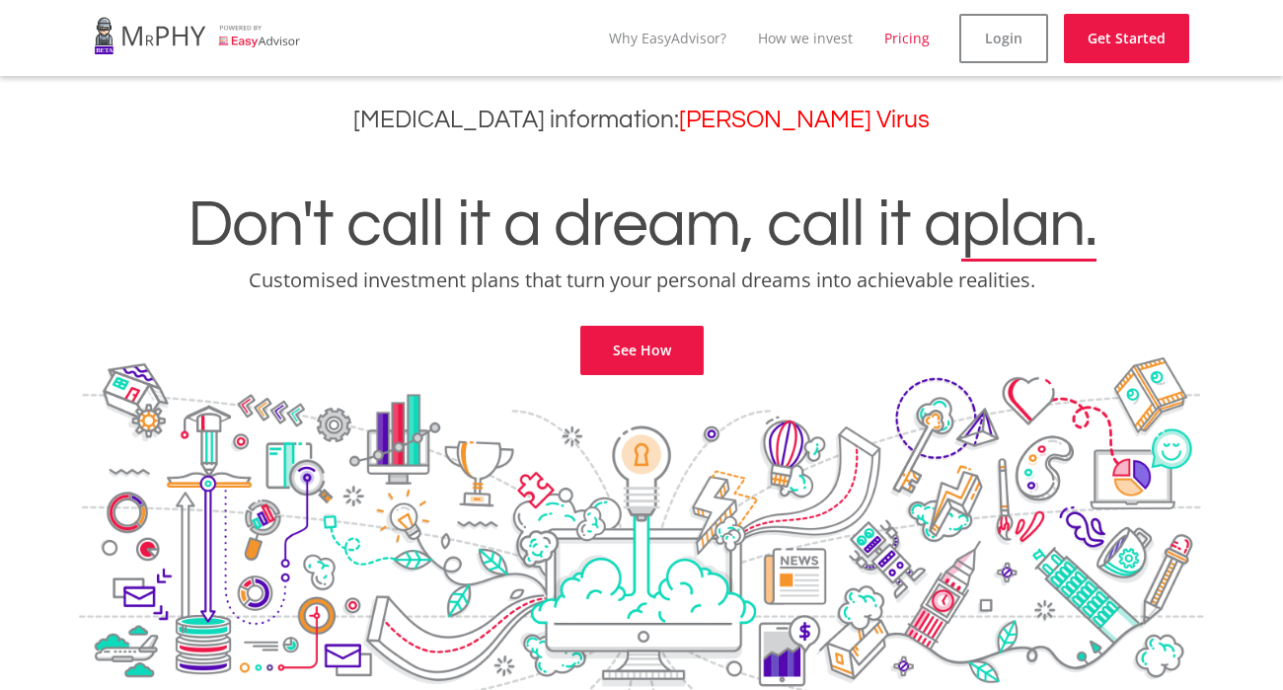
click at [1118, 38] on link "Get Started" at bounding box center [1126, 38] width 125 height 49
